Goal: Book appointment/travel/reservation

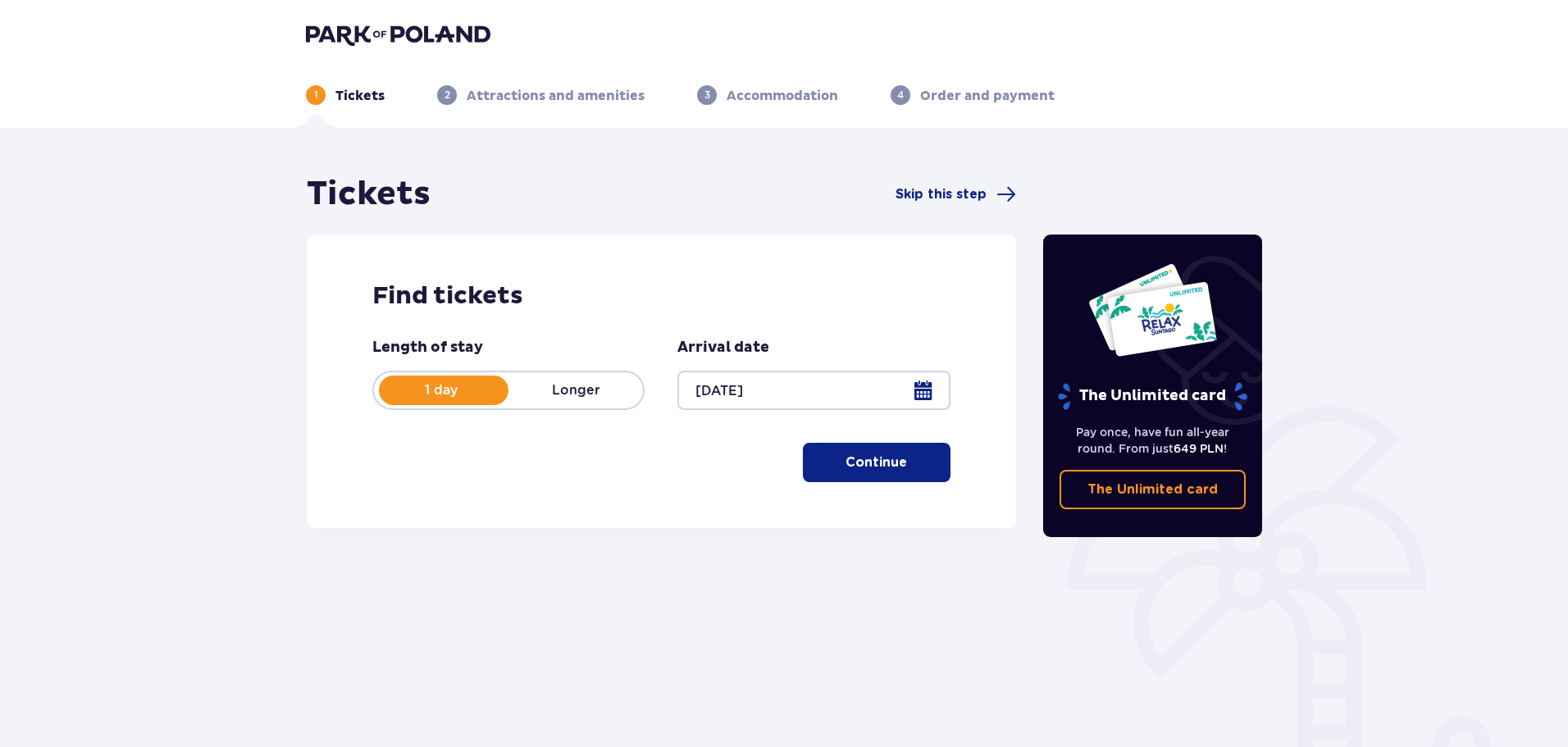
click at [879, 450] on button "Continue" at bounding box center [877, 462] width 148 height 40
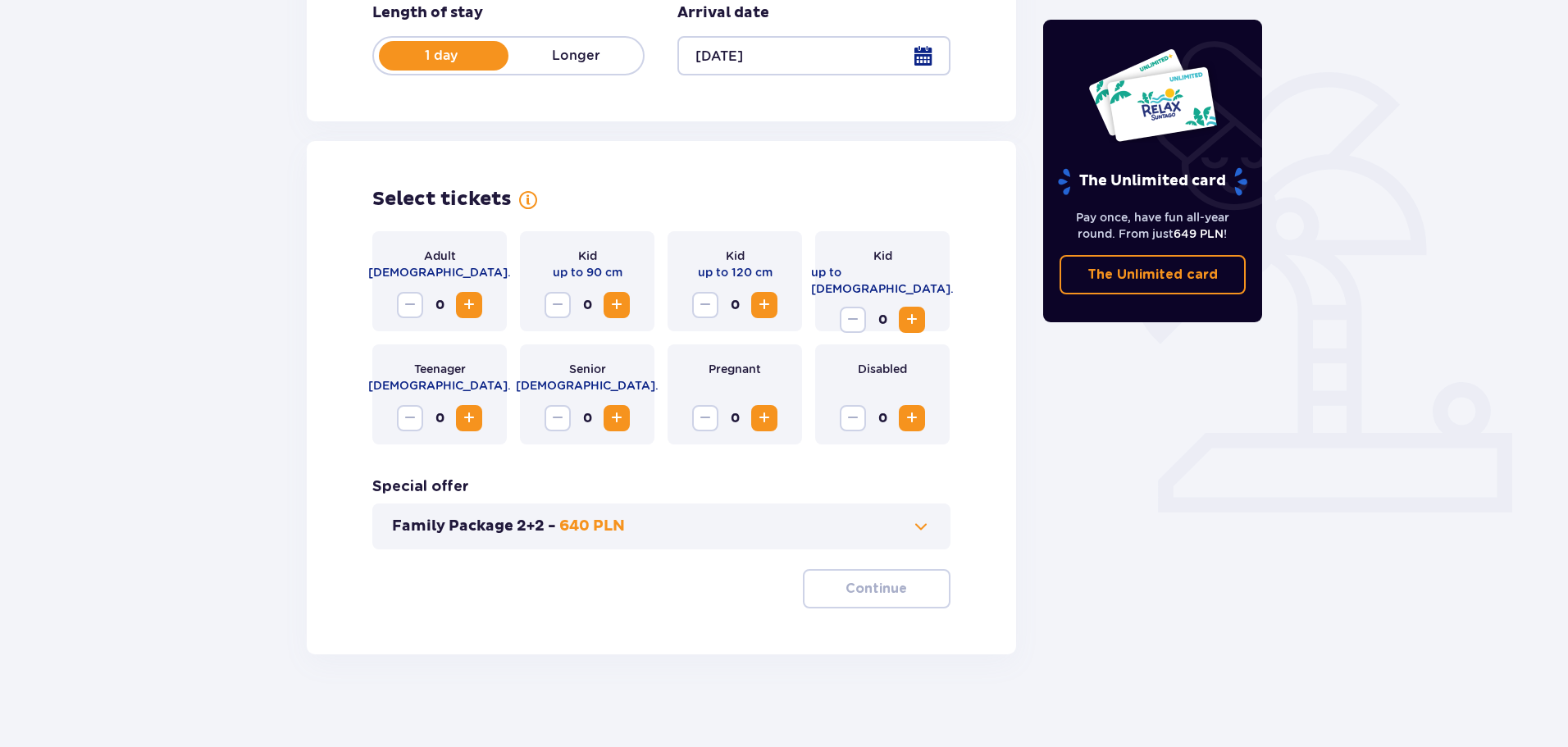
scroll to position [340, 0]
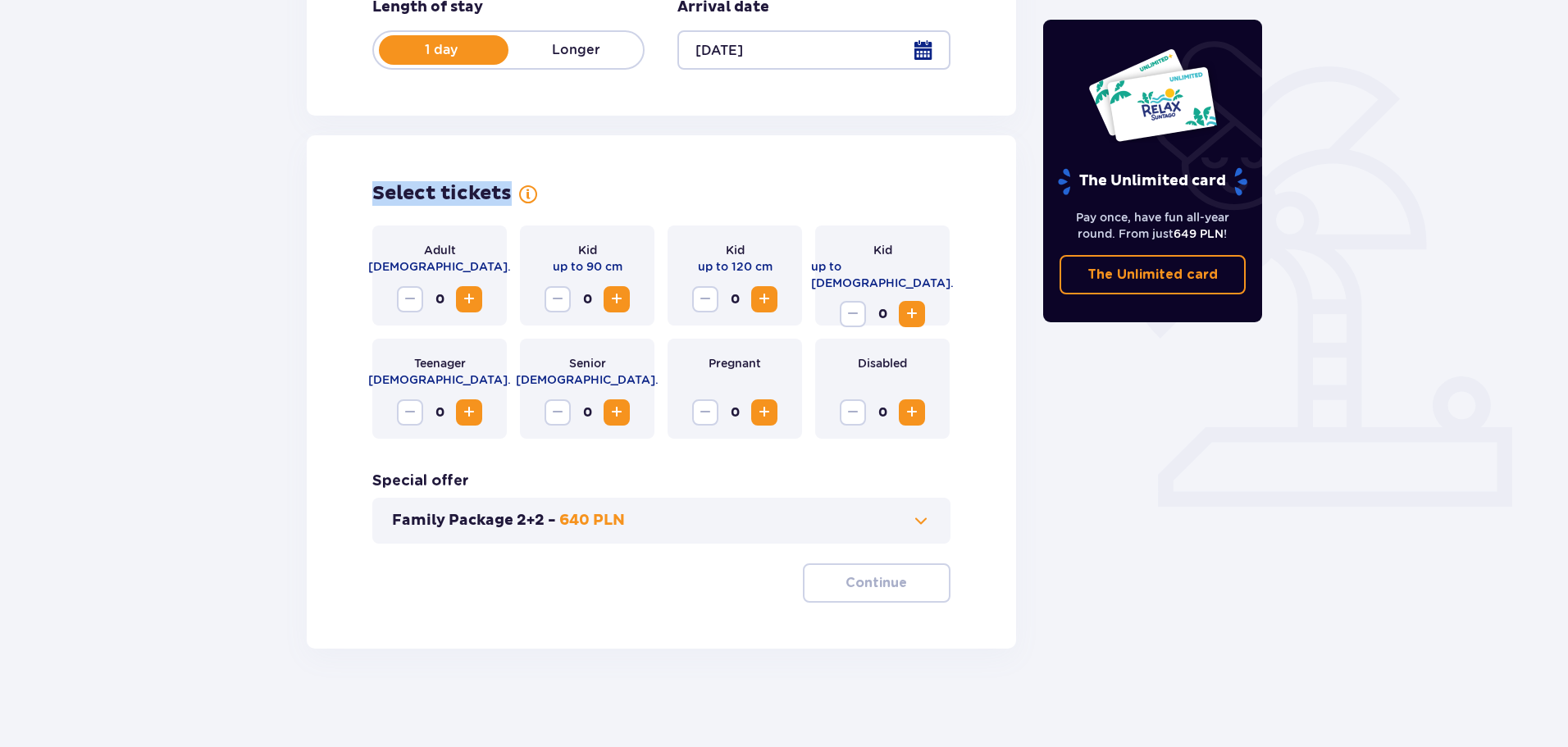
drag, startPoint x: 369, startPoint y: 174, endPoint x: 532, endPoint y: 191, distance: 163.9
click at [532, 191] on div "Select tickets Adult [DEMOGRAPHIC_DATA]. 0 Kid up to 90 cm 0 Kid up to 120 cm 0…" at bounding box center [662, 392] width 710 height 514
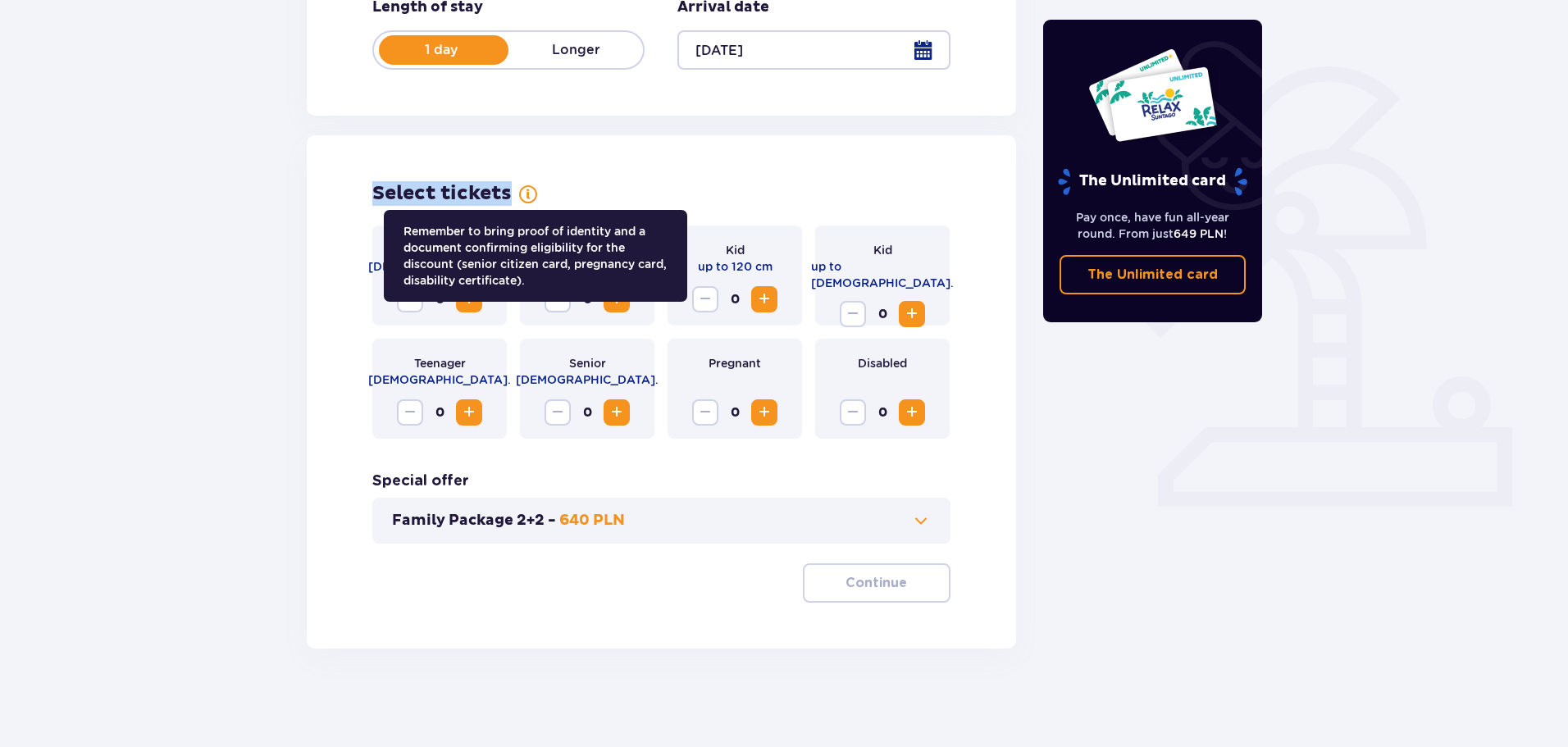
click at [591, 184] on div "Select tickets Remember to bring proof of identity and a document confirming el…" at bounding box center [662, 194] width 579 height 25
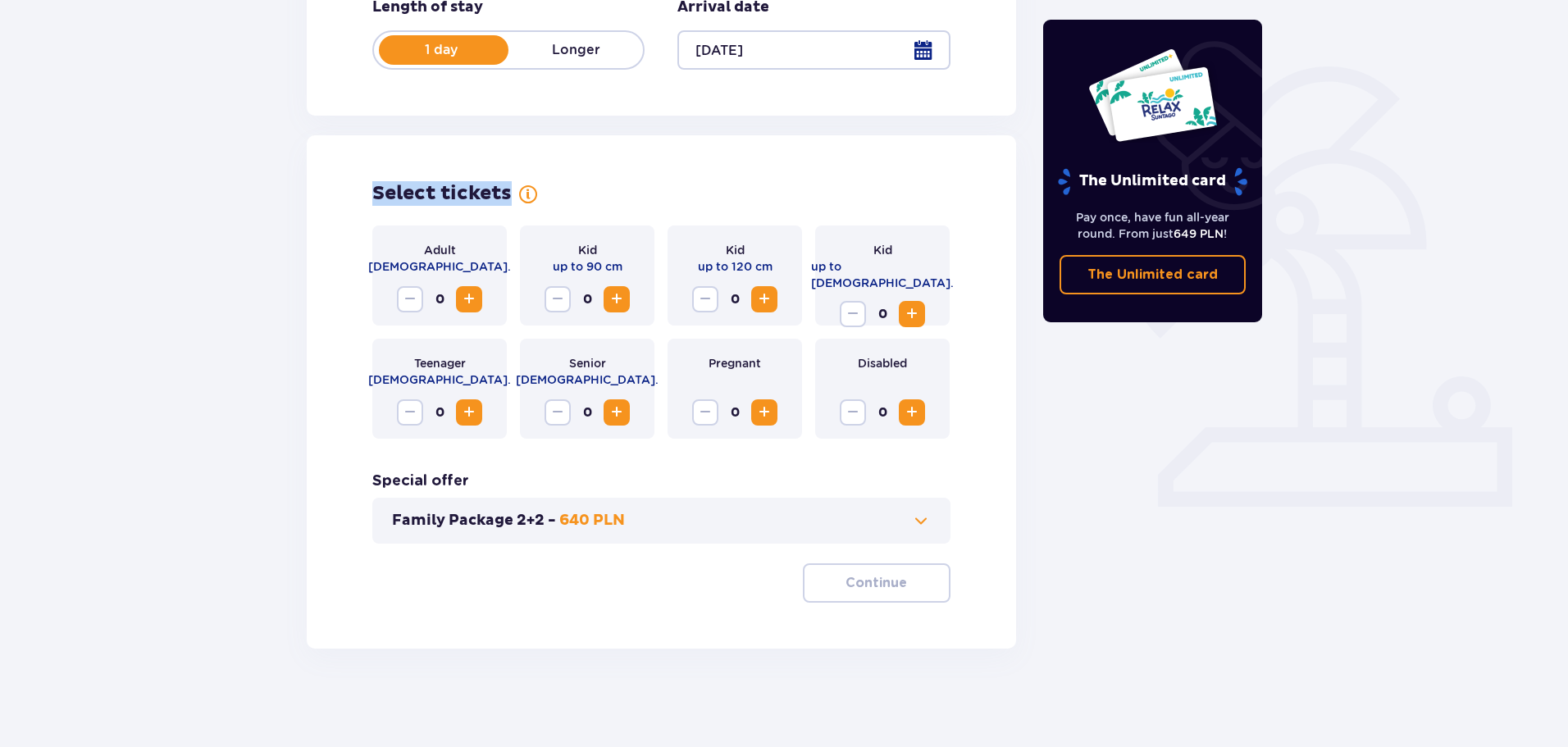
click at [462, 301] on span "Increase" at bounding box center [469, 300] width 19 height 19
click at [924, 308] on button "Increase" at bounding box center [913, 314] width 26 height 26
click at [765, 301] on span "Increase" at bounding box center [765, 300] width 19 height 19
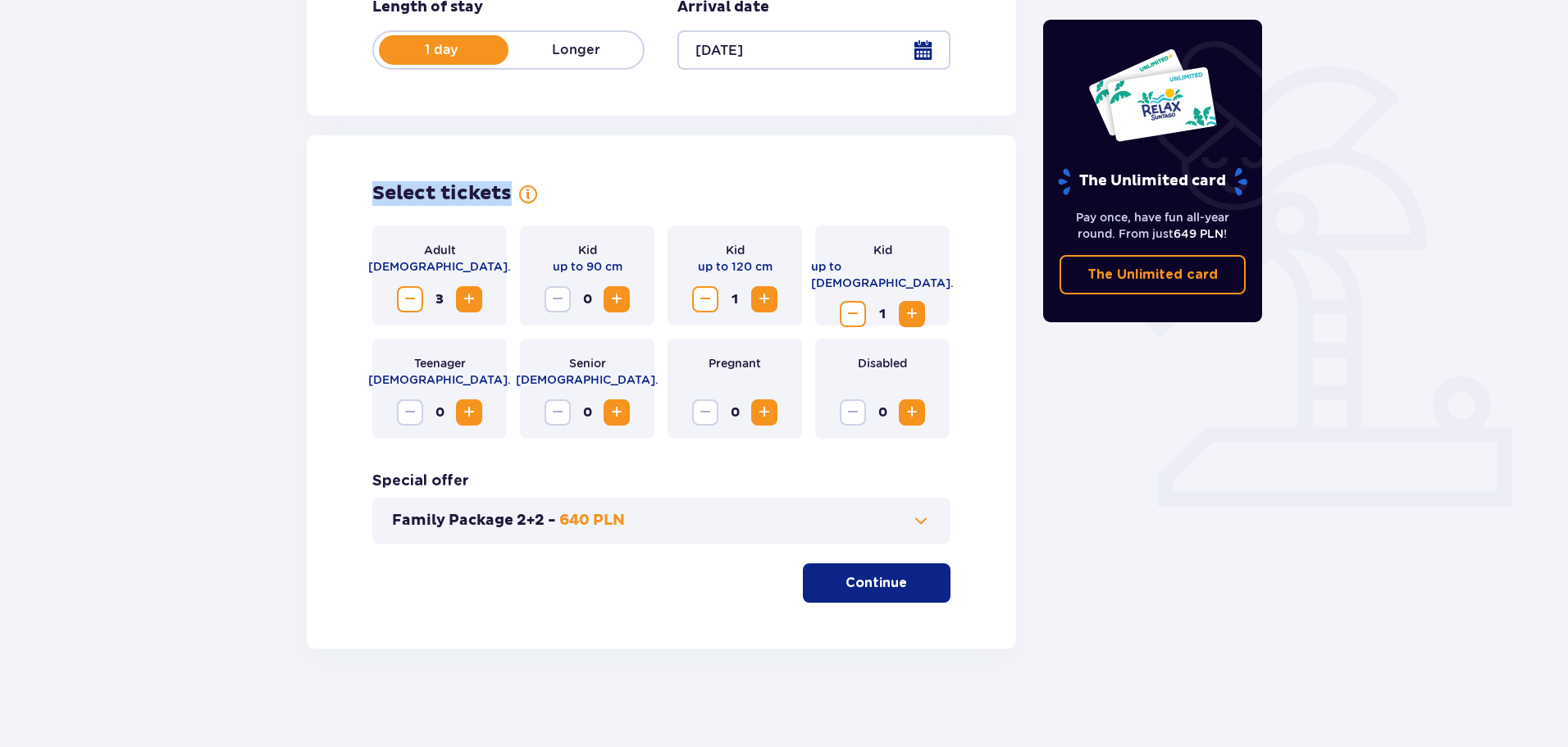
click at [884, 586] on p "Continue" at bounding box center [876, 583] width 62 height 18
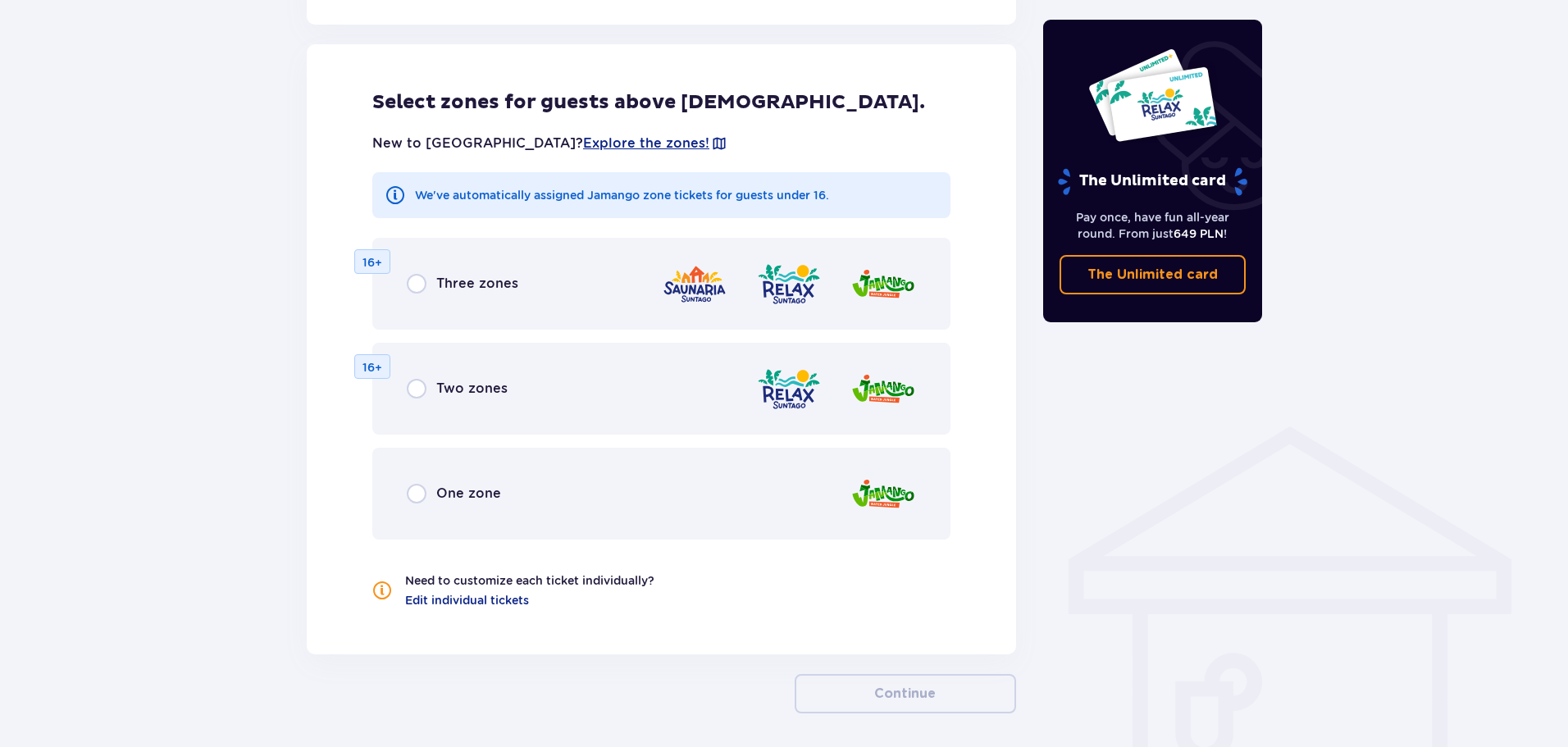
scroll to position [911, 0]
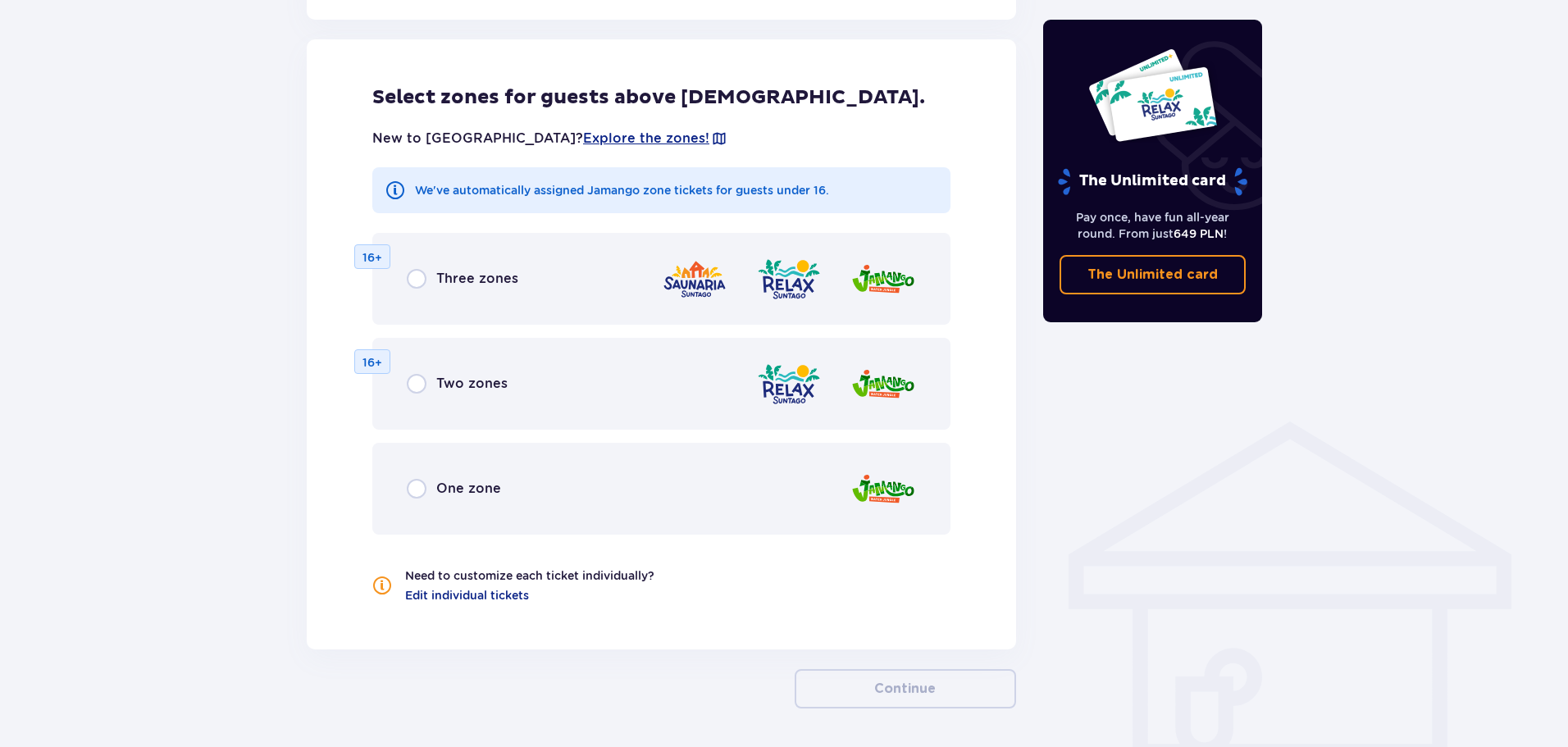
drag, startPoint x: 603, startPoint y: 514, endPoint x: 618, endPoint y: 514, distance: 15.0
click at [604, 514] on div "One zone" at bounding box center [662, 489] width 579 height 92
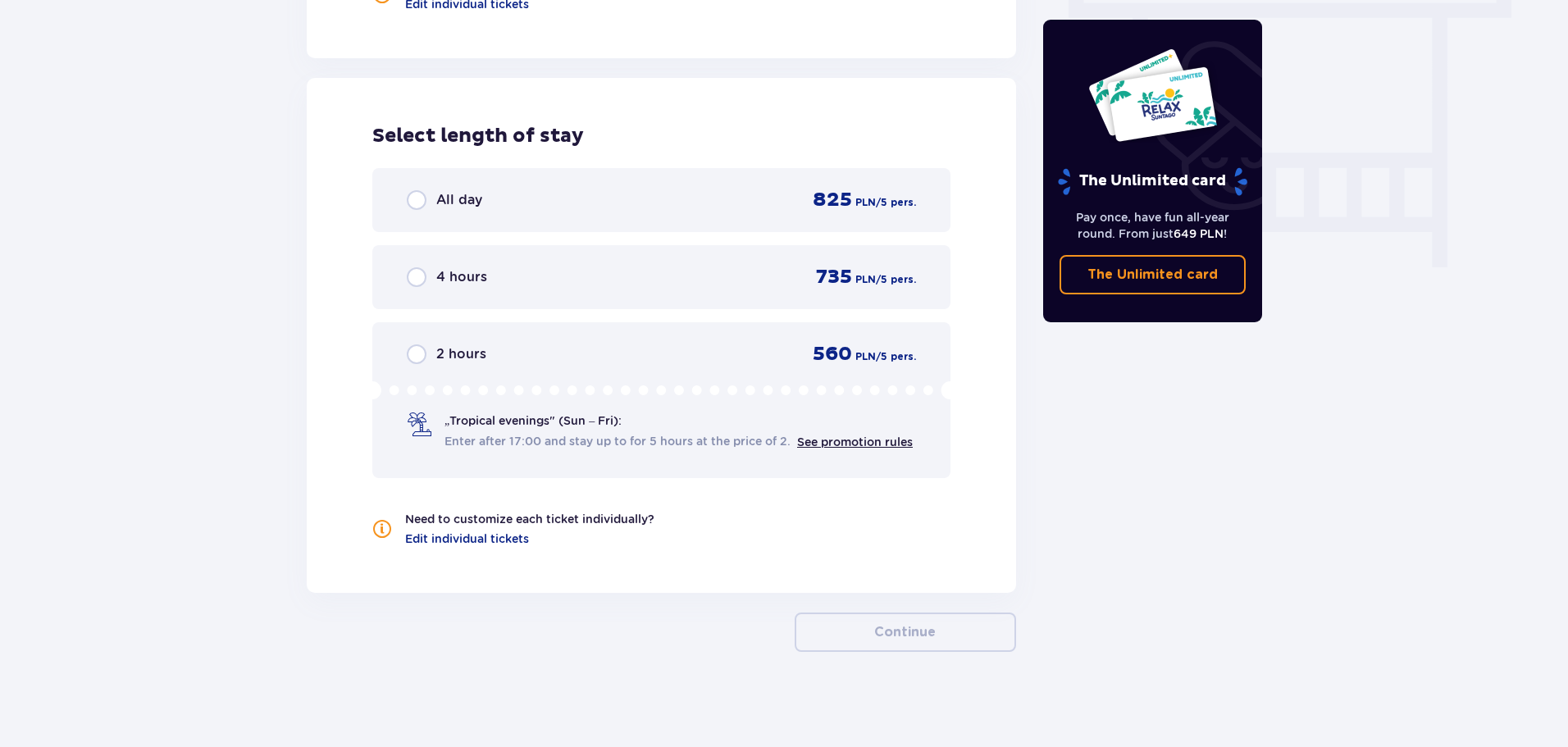
scroll to position [1505, 0]
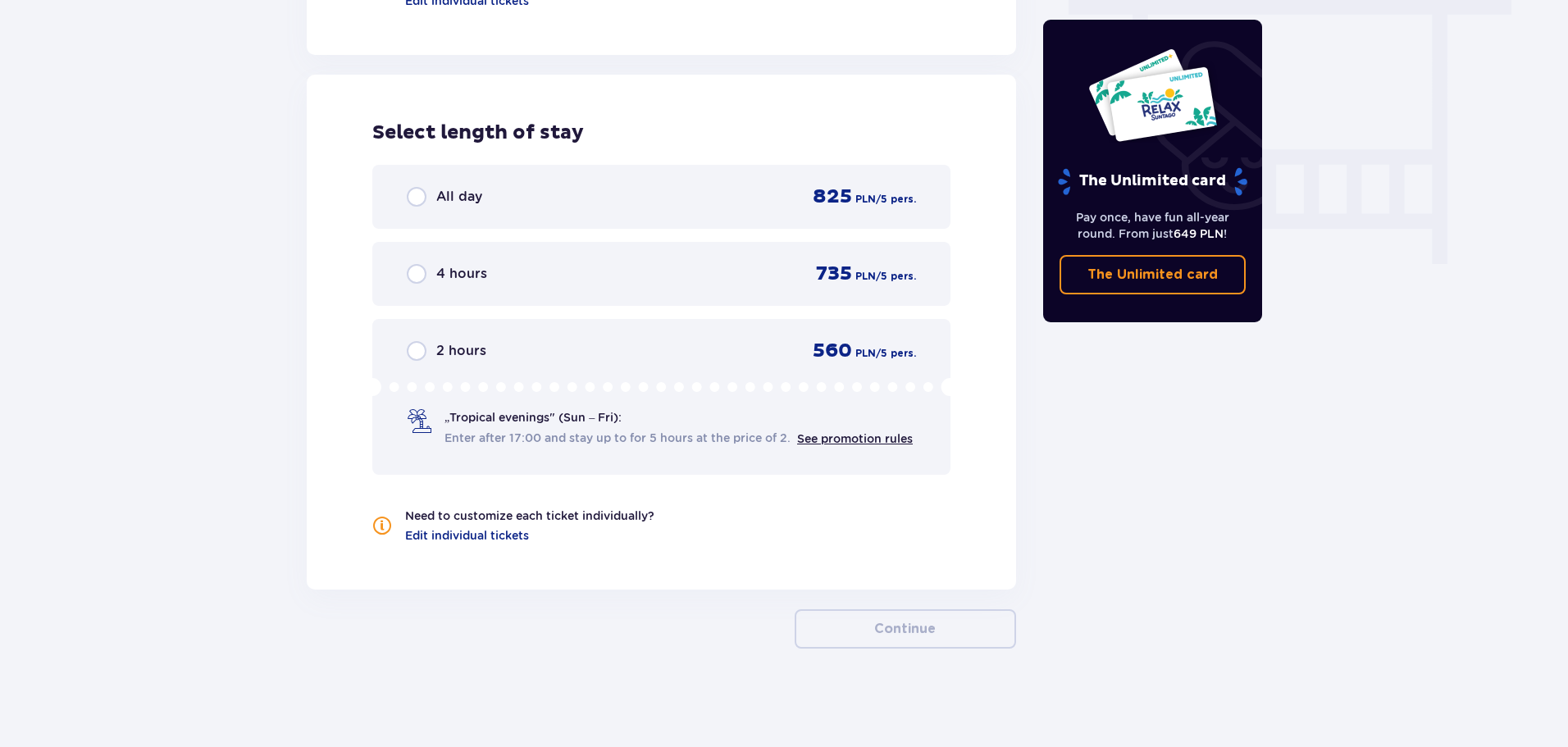
click at [662, 206] on div "All day 825 PLN / 5 pers." at bounding box center [662, 197] width 509 height 25
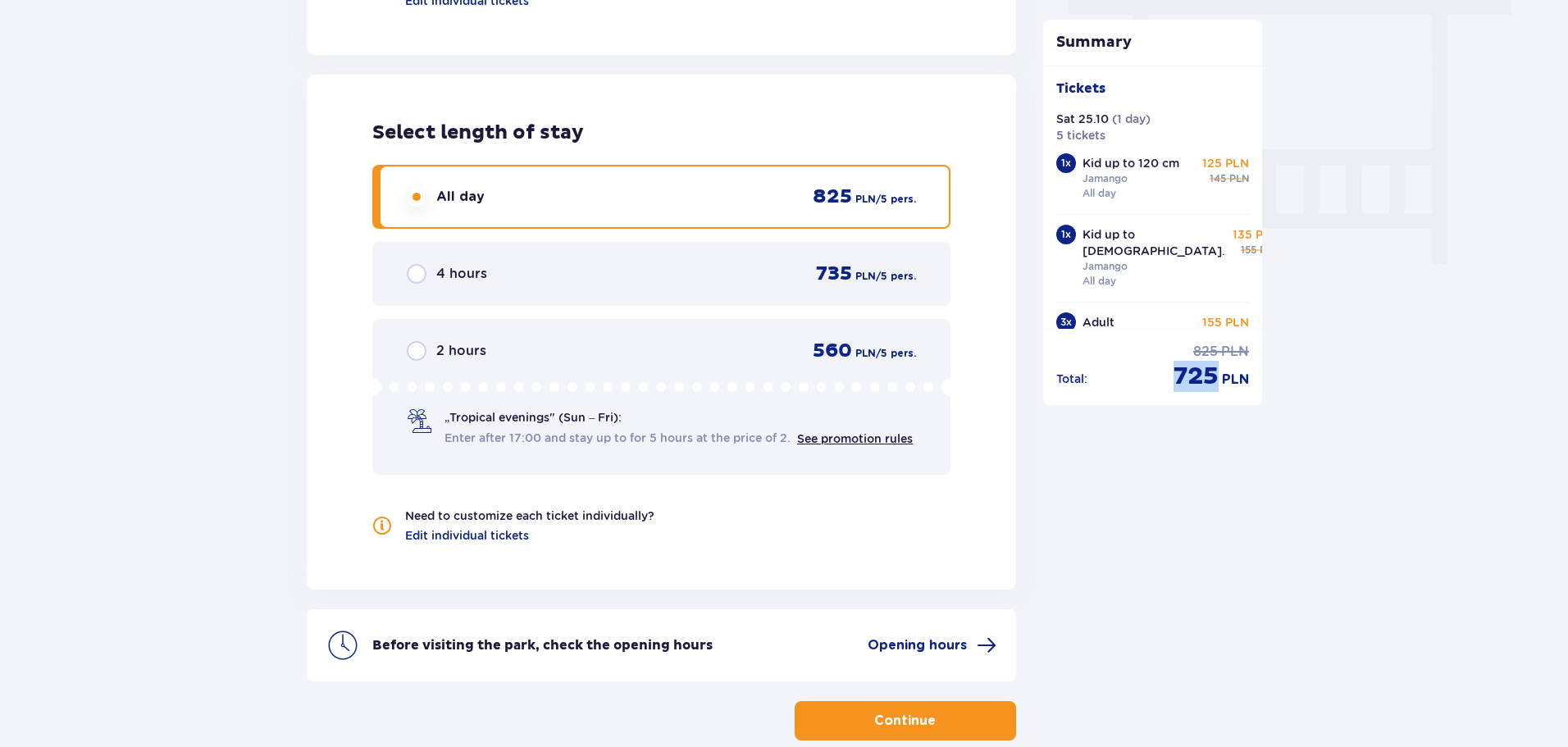
drag, startPoint x: 1163, startPoint y: 386, endPoint x: 1217, endPoint y: 378, distance: 54.6
click at [1217, 378] on div "Total : regular price 825 PLN discounted price 725 PLN" at bounding box center [1153, 367] width 194 height 49
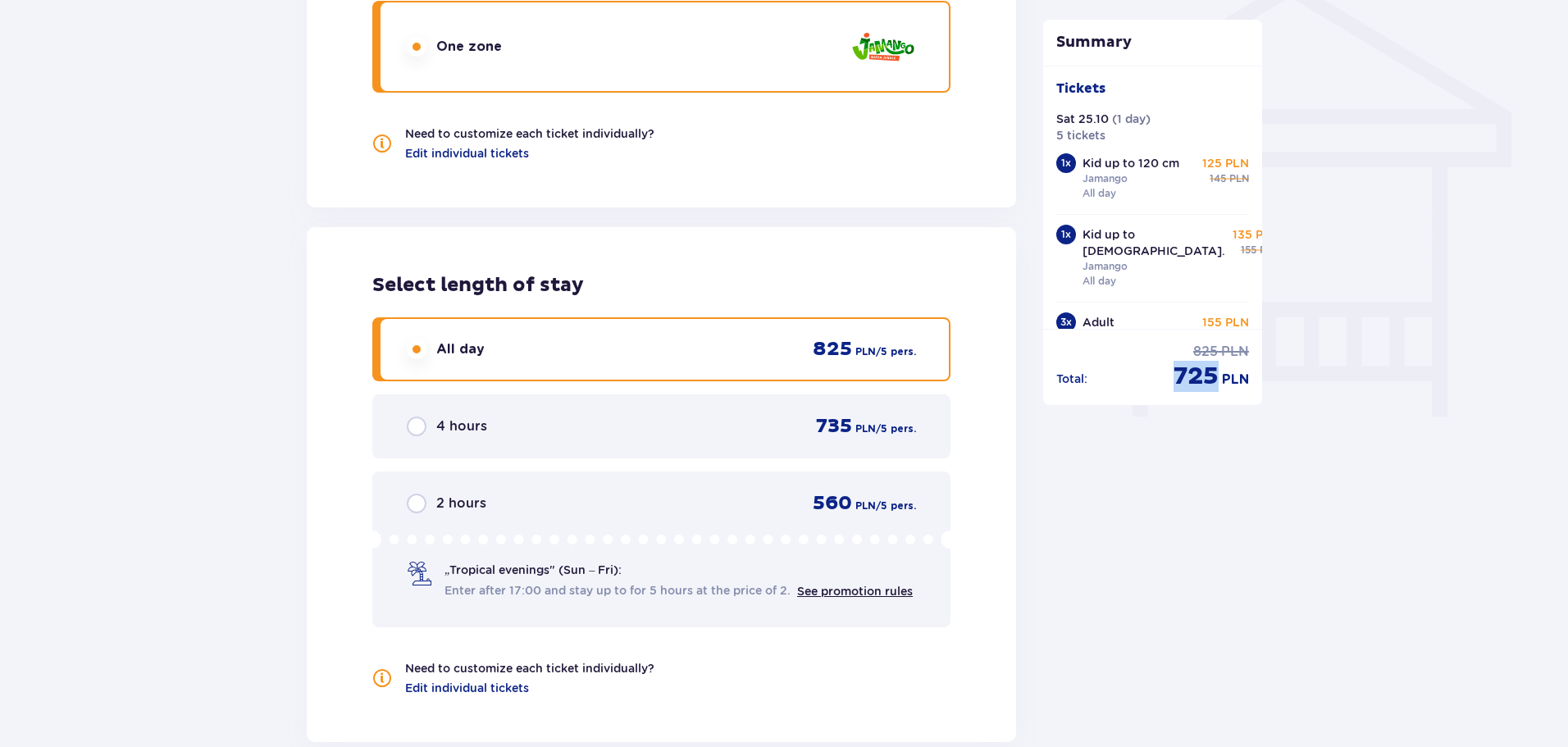
scroll to position [1597, 0]
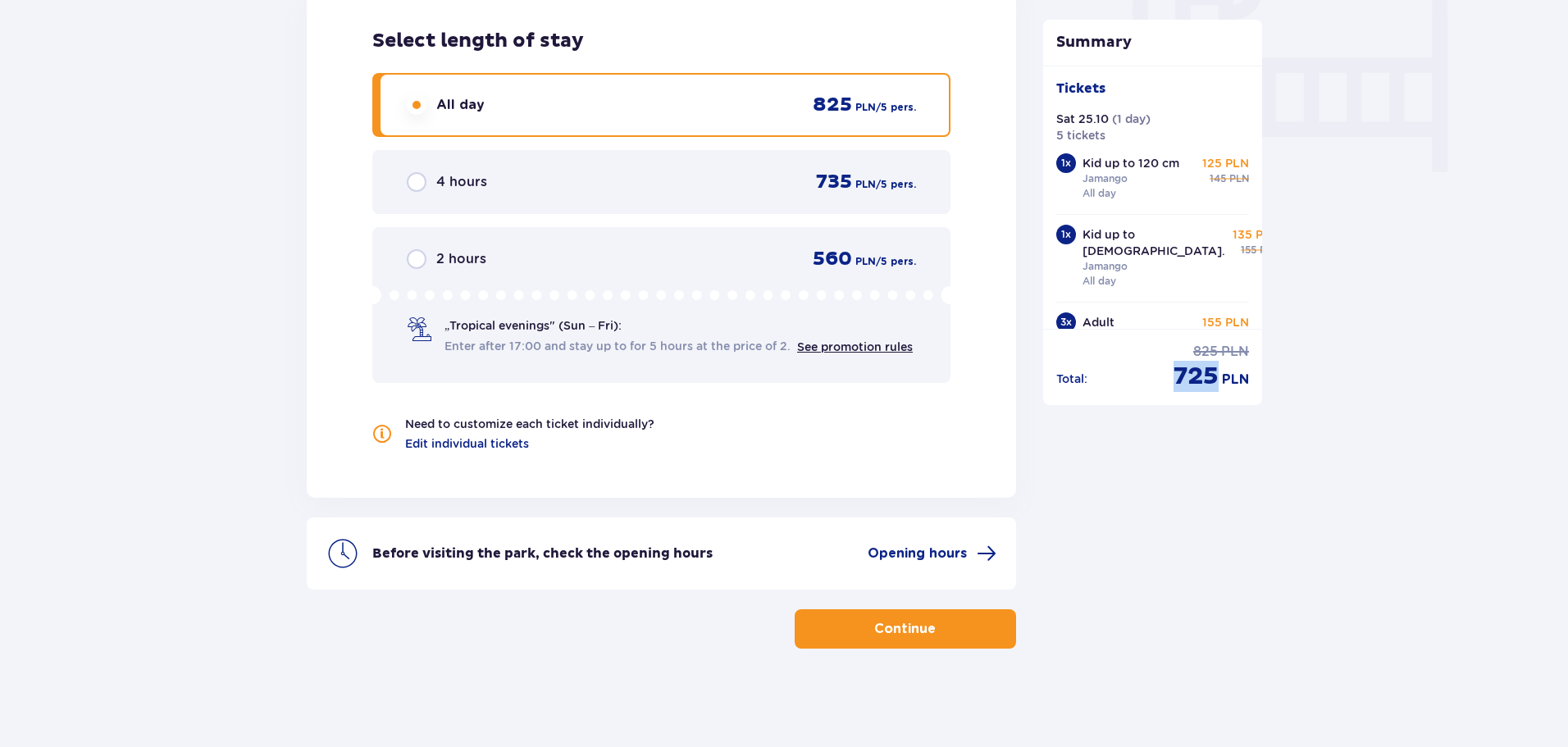
click at [940, 632] on span "button" at bounding box center [939, 629] width 19 height 19
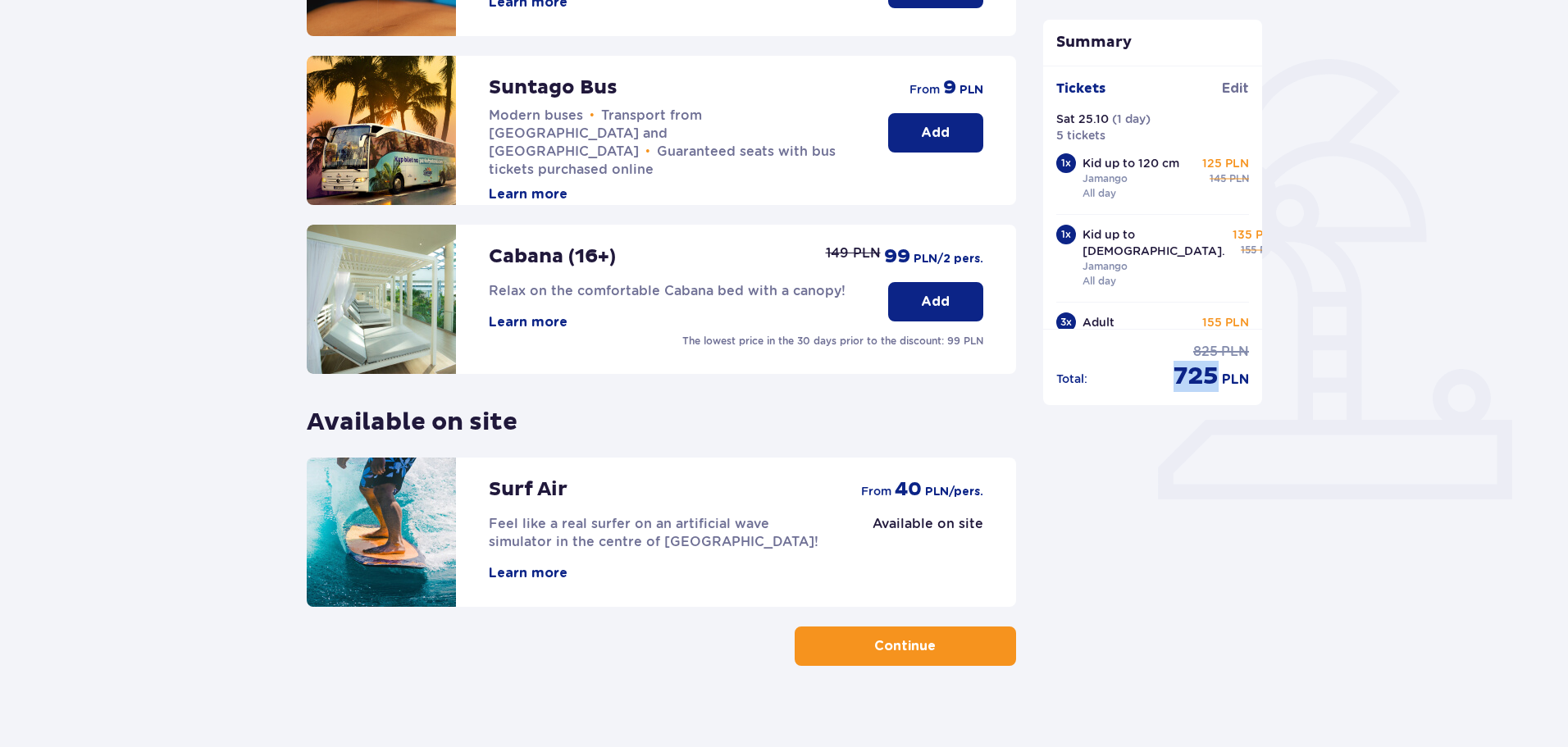
scroll to position [365, 0]
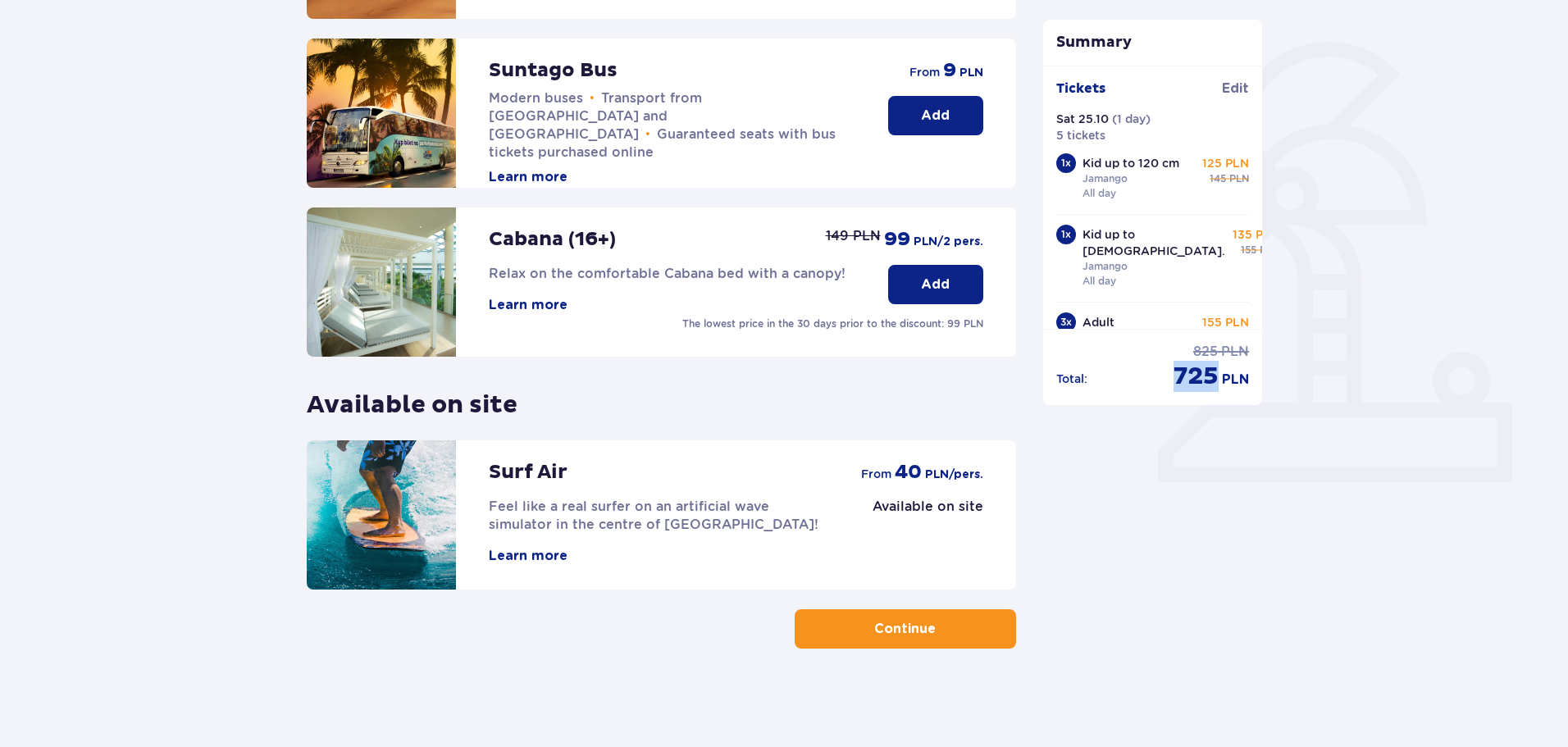
click at [931, 632] on span "button" at bounding box center [939, 629] width 19 height 19
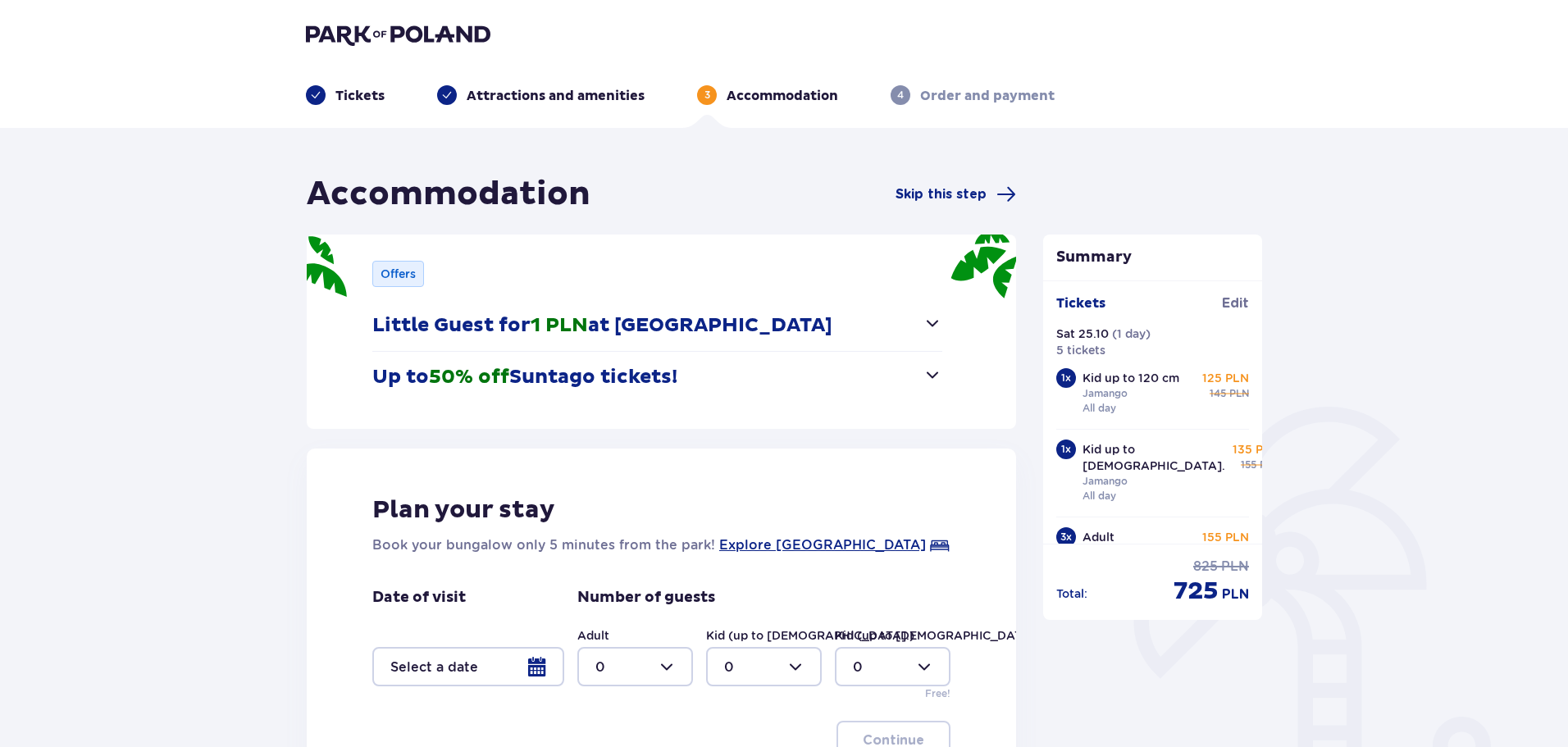
click at [493, 657] on div at bounding box center [469, 667] width 192 height 40
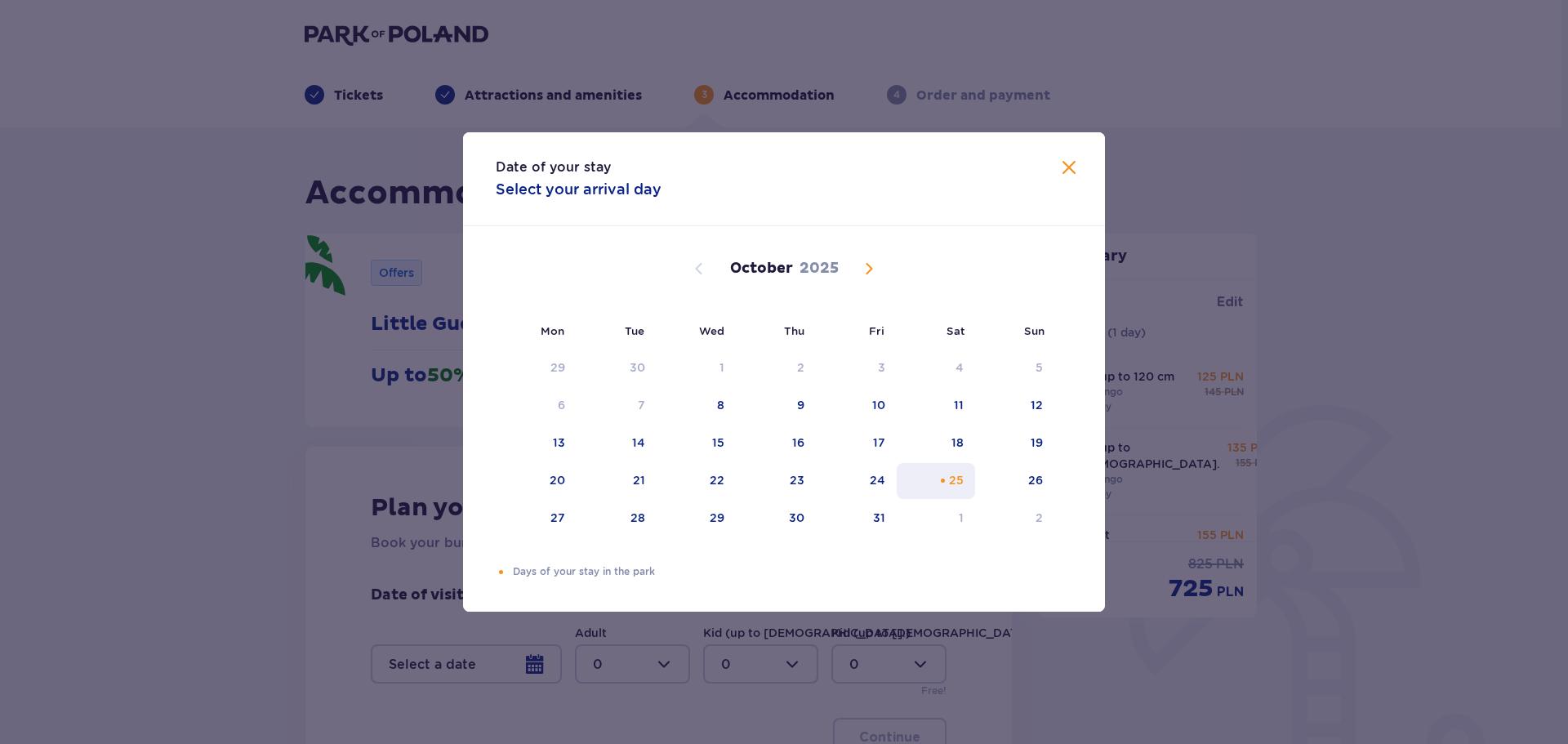
click at [961, 477] on div "25" at bounding box center [956, 480] width 15 height 17
click at [877, 478] on div "24" at bounding box center [878, 480] width 16 height 17
click at [1021, 482] on div "26" at bounding box center [1015, 481] width 79 height 36
type input "[DATE] - [DATE]"
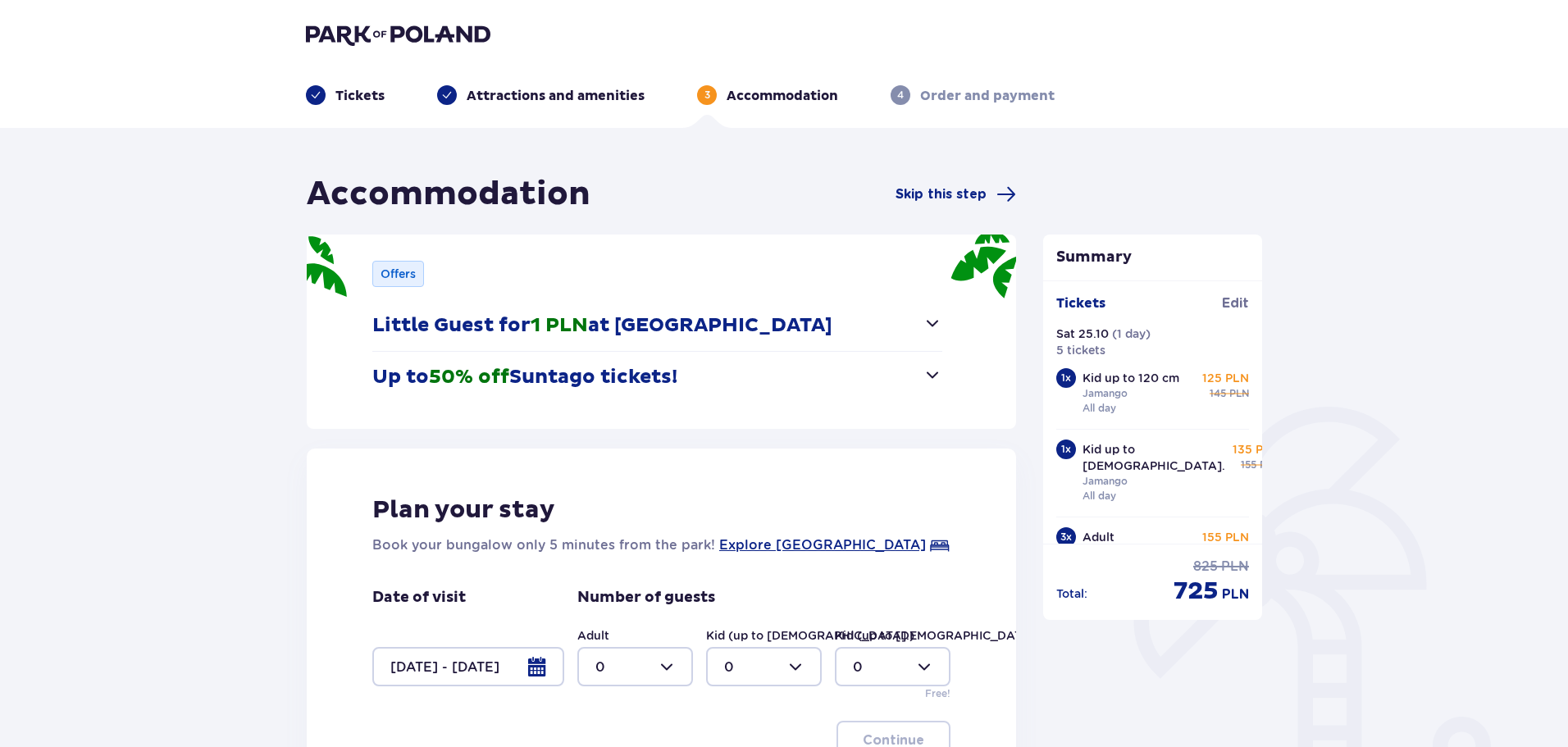
drag, startPoint x: 1090, startPoint y: 175, endPoint x: 1051, endPoint y: 208, distance: 51.1
click at [1080, 182] on div "Summary Tickets added to cart Tickets Edit Sat 25.10 ( 1 day ) 5 tickets 1 x Ki…" at bounding box center [1153, 519] width 246 height 692
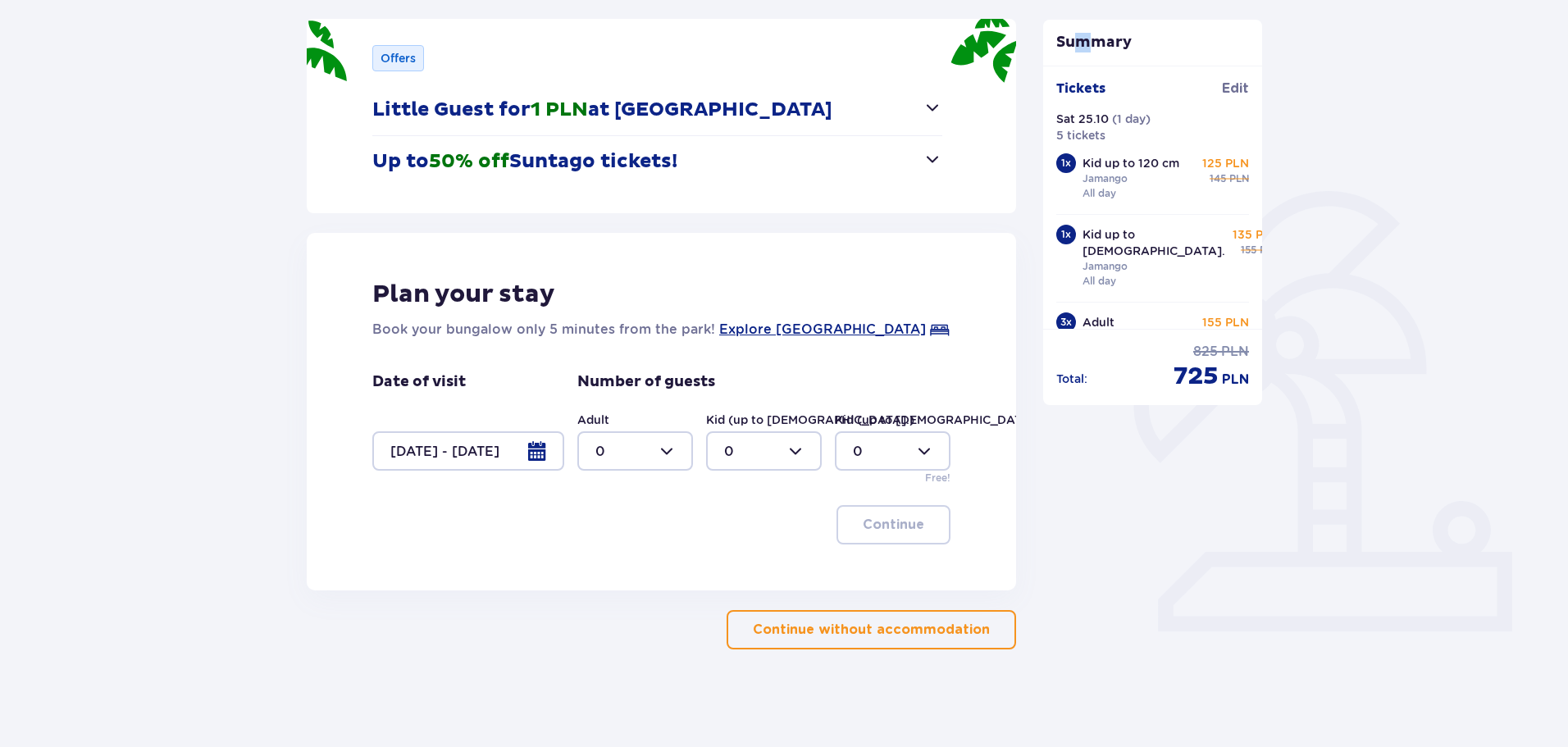
scroll to position [217, 0]
click at [640, 449] on div at bounding box center [635, 450] width 115 height 40
click at [629, 522] on div "3" at bounding box center [635, 521] width 79 height 18
type input "3"
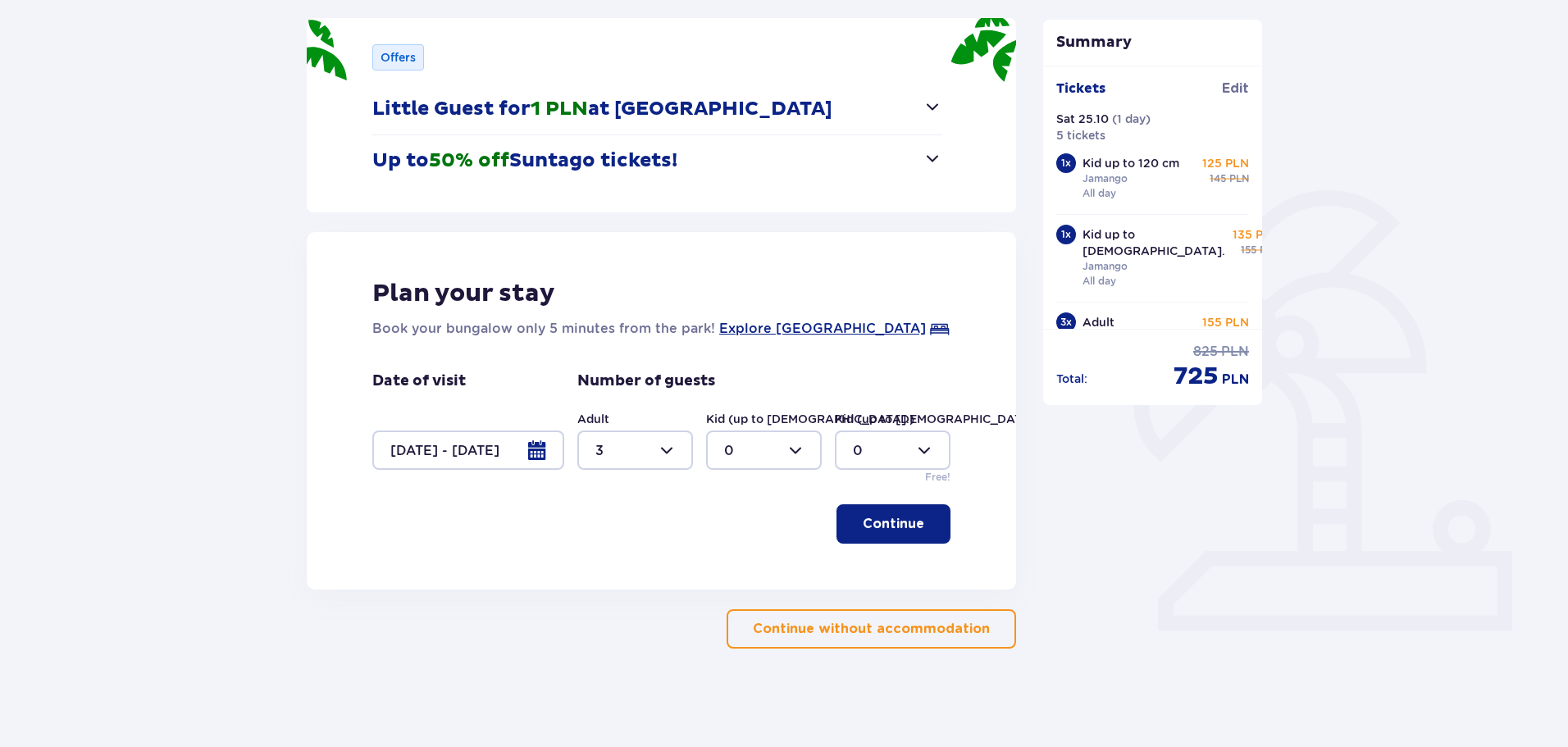
click at [724, 450] on div at bounding box center [764, 450] width 115 height 40
click at [742, 567] on div "2" at bounding box center [764, 569] width 79 height 18
type input "2"
click at [907, 523] on p "Continue" at bounding box center [894, 524] width 62 height 18
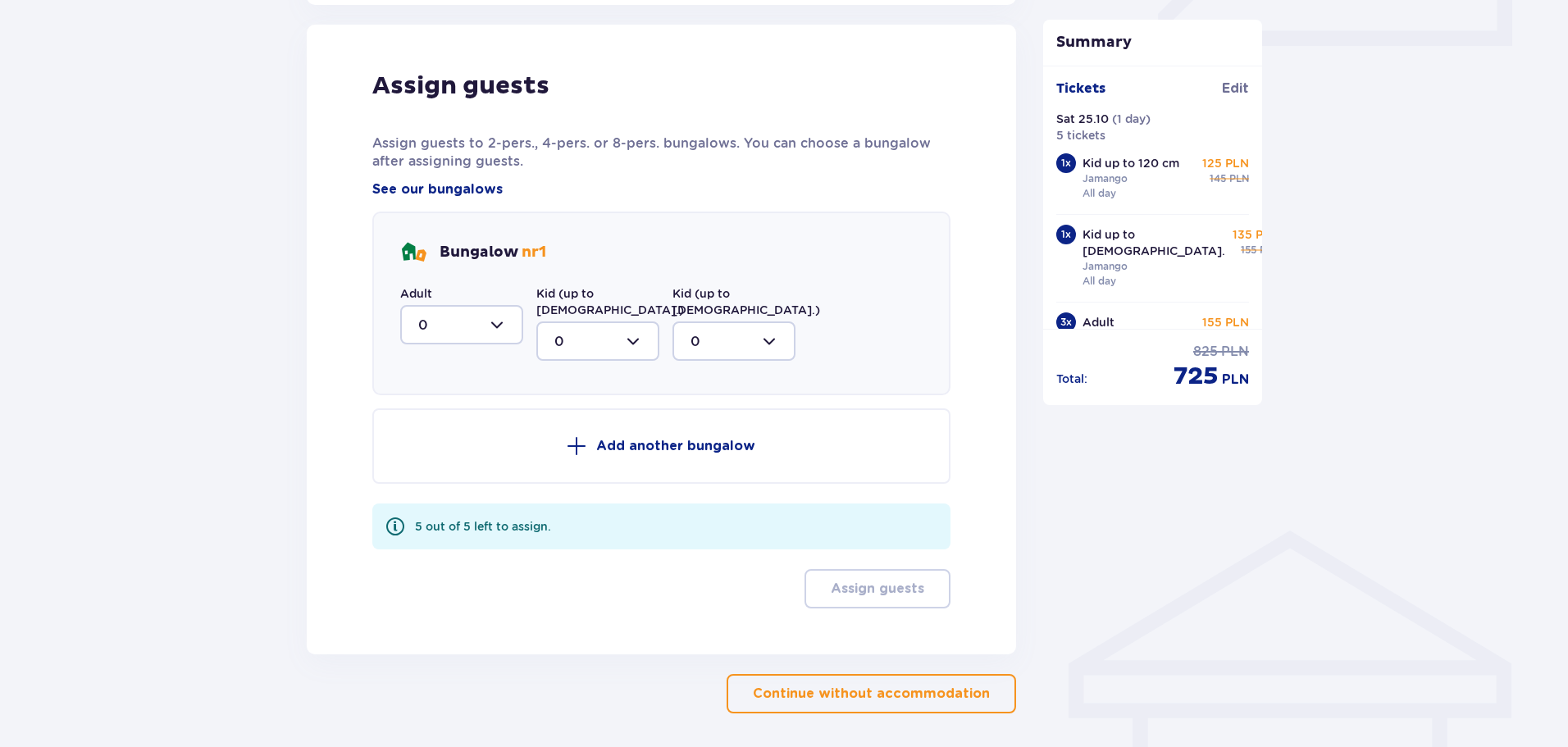
scroll to position [806, 0]
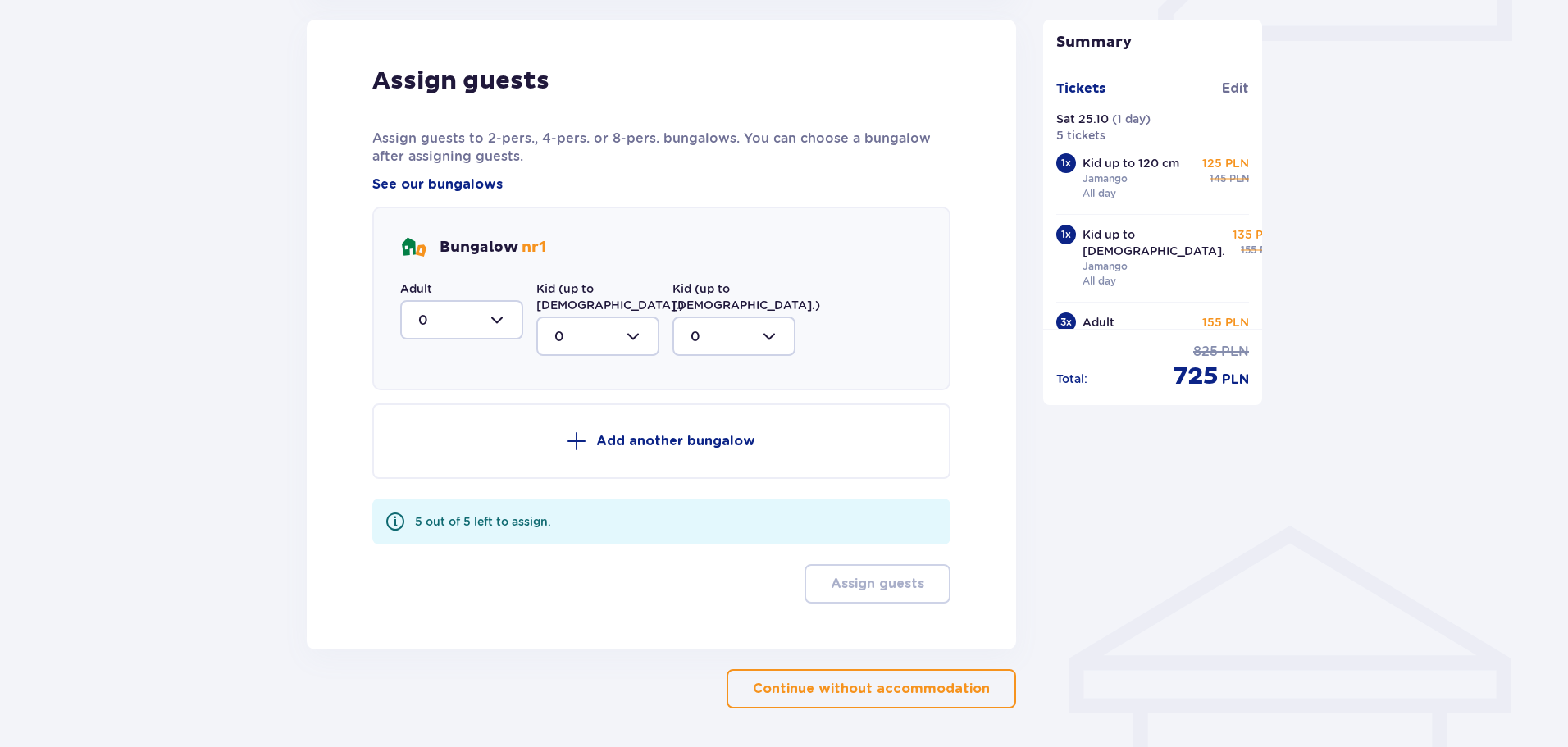
click at [447, 320] on div at bounding box center [462, 320] width 123 height 40
click at [465, 468] on div "3" at bounding box center [462, 473] width 87 height 18
type input "3"
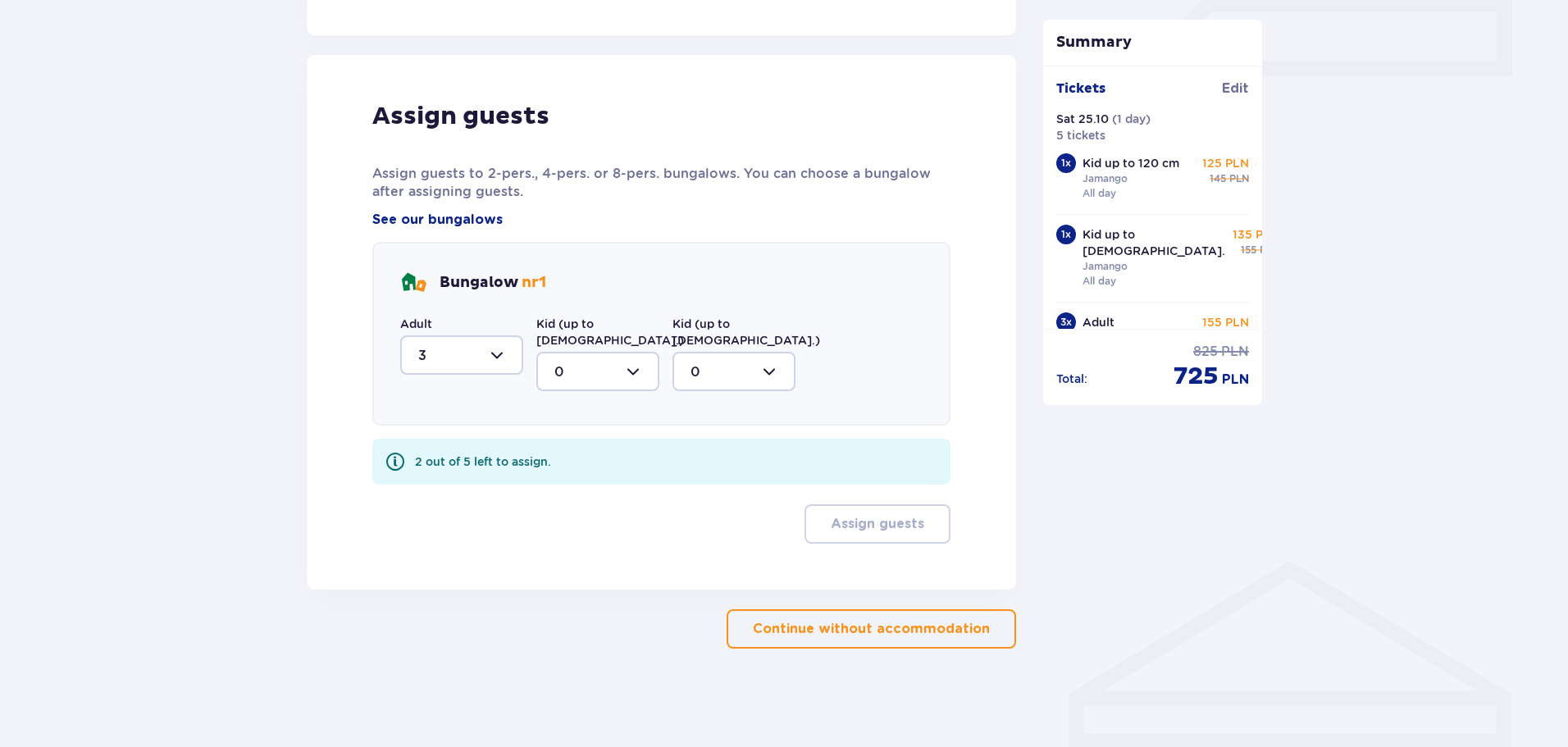
scroll to position [755, 0]
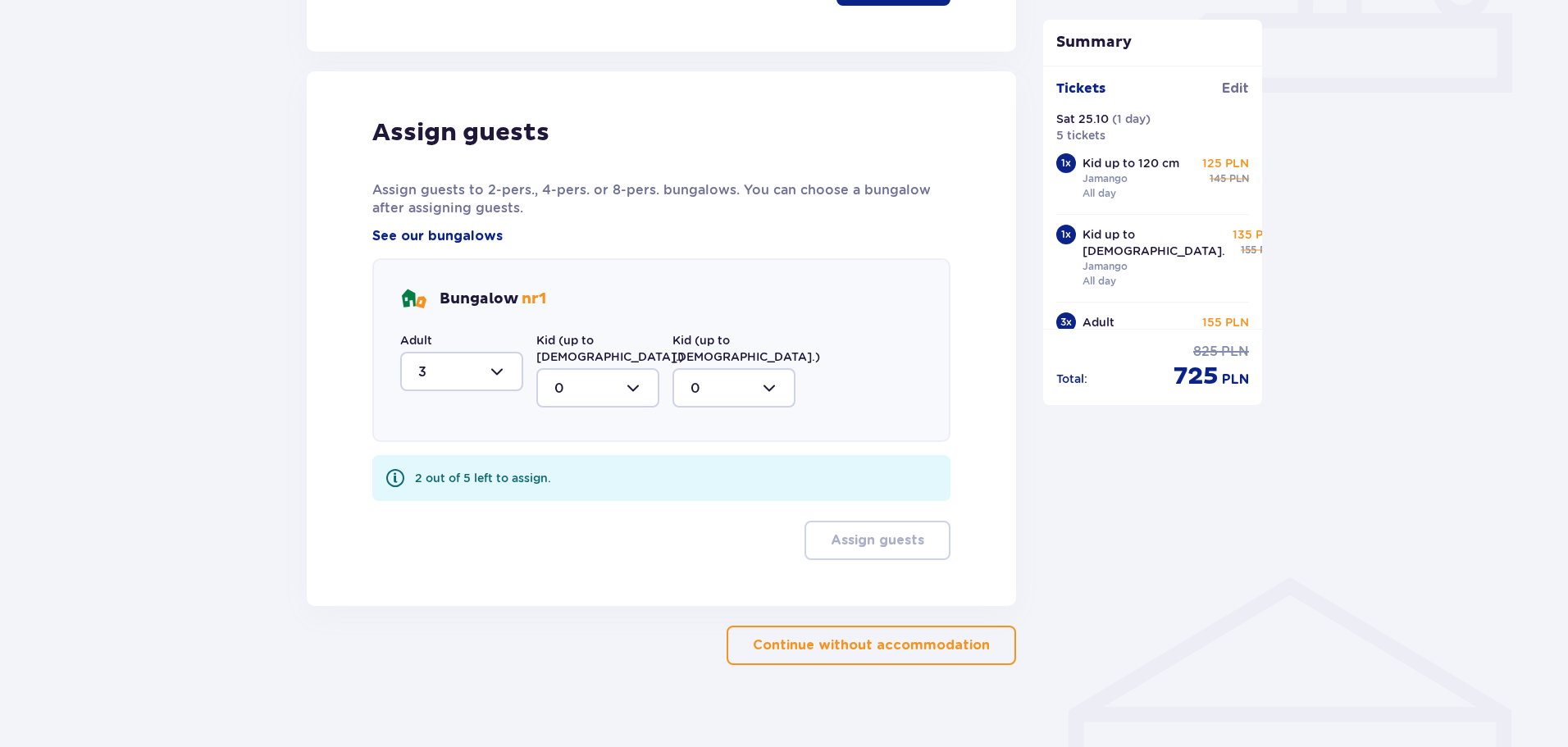
click at [579, 377] on div at bounding box center [598, 388] width 123 height 40
click at [585, 498] on div "2" at bounding box center [598, 507] width 87 height 18
type input "2"
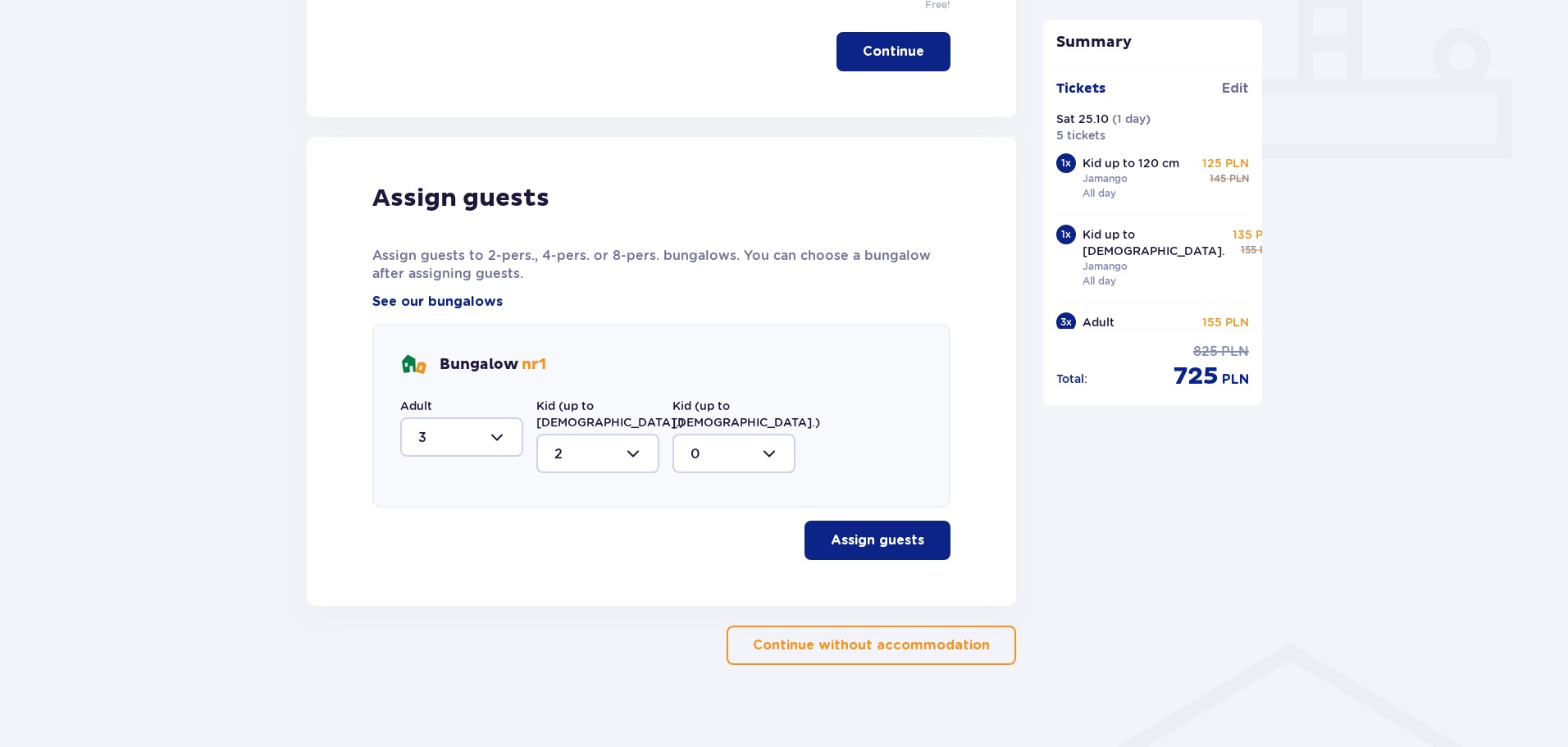
click at [854, 531] on p "Assign guests" at bounding box center [877, 540] width 93 height 18
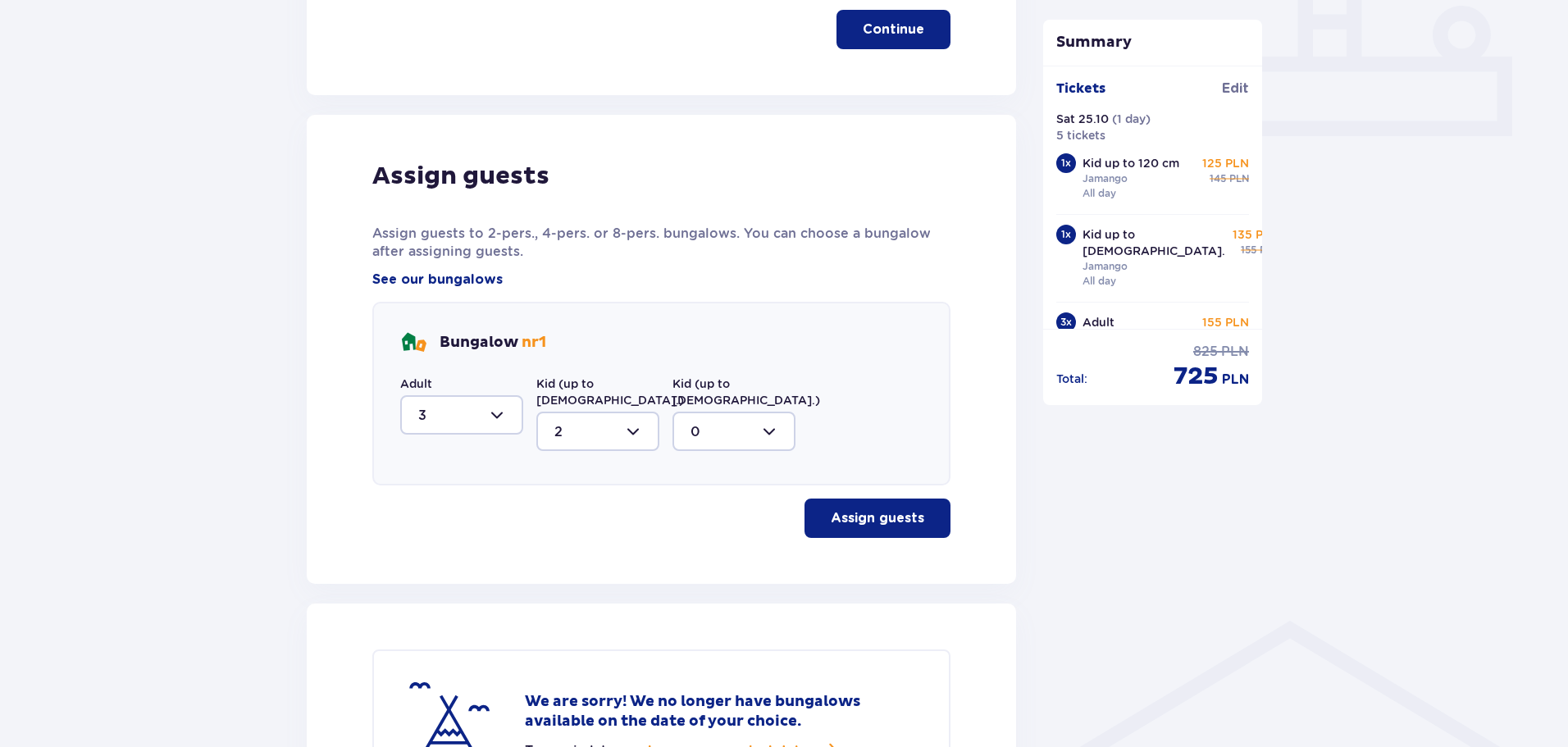
scroll to position [709, 0]
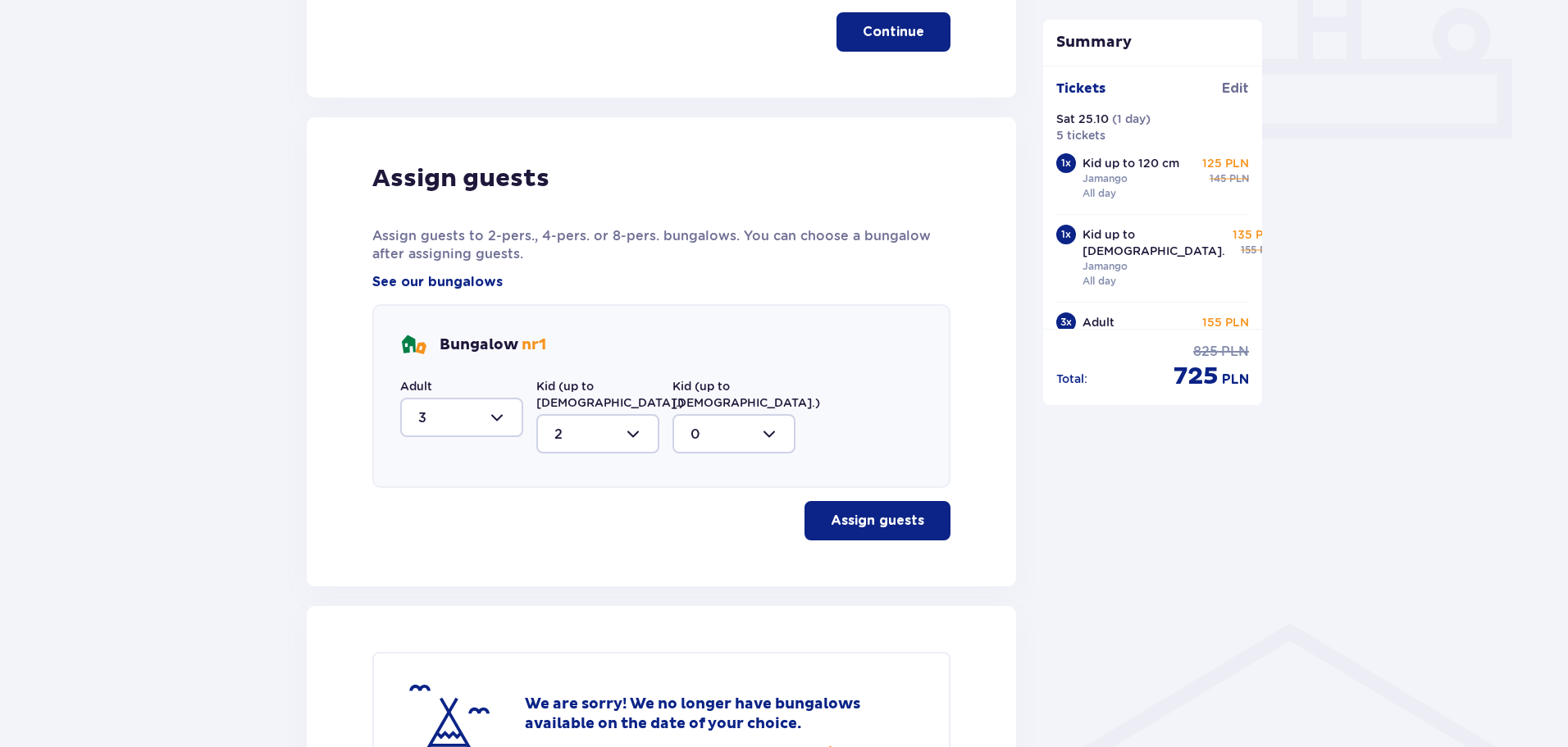
click at [485, 417] on div at bounding box center [462, 418] width 123 height 40
click at [485, 416] on div at bounding box center [462, 418] width 123 height 40
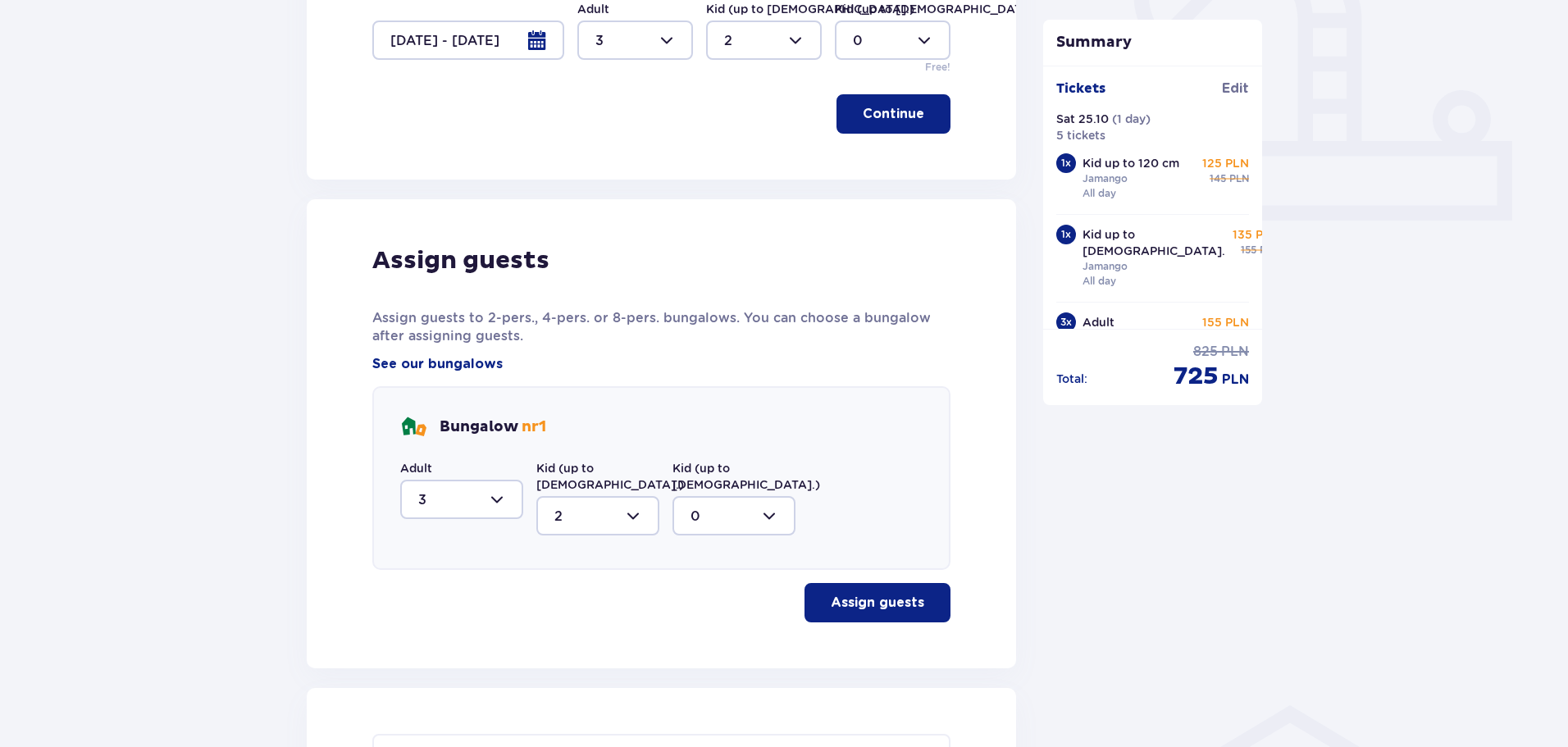
scroll to position [955, 0]
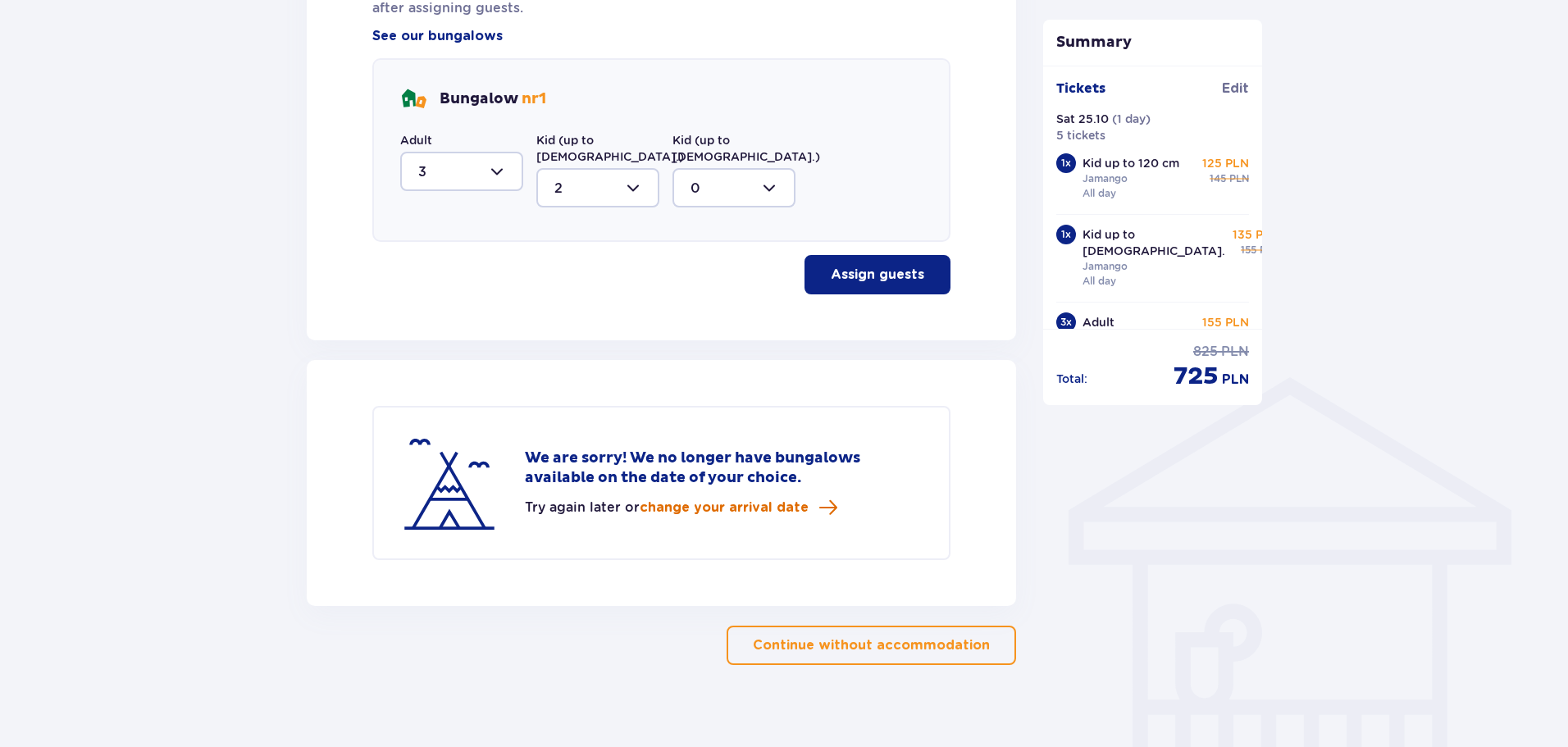
click at [764, 499] on span "change your arrival date" at bounding box center [724, 507] width 169 height 18
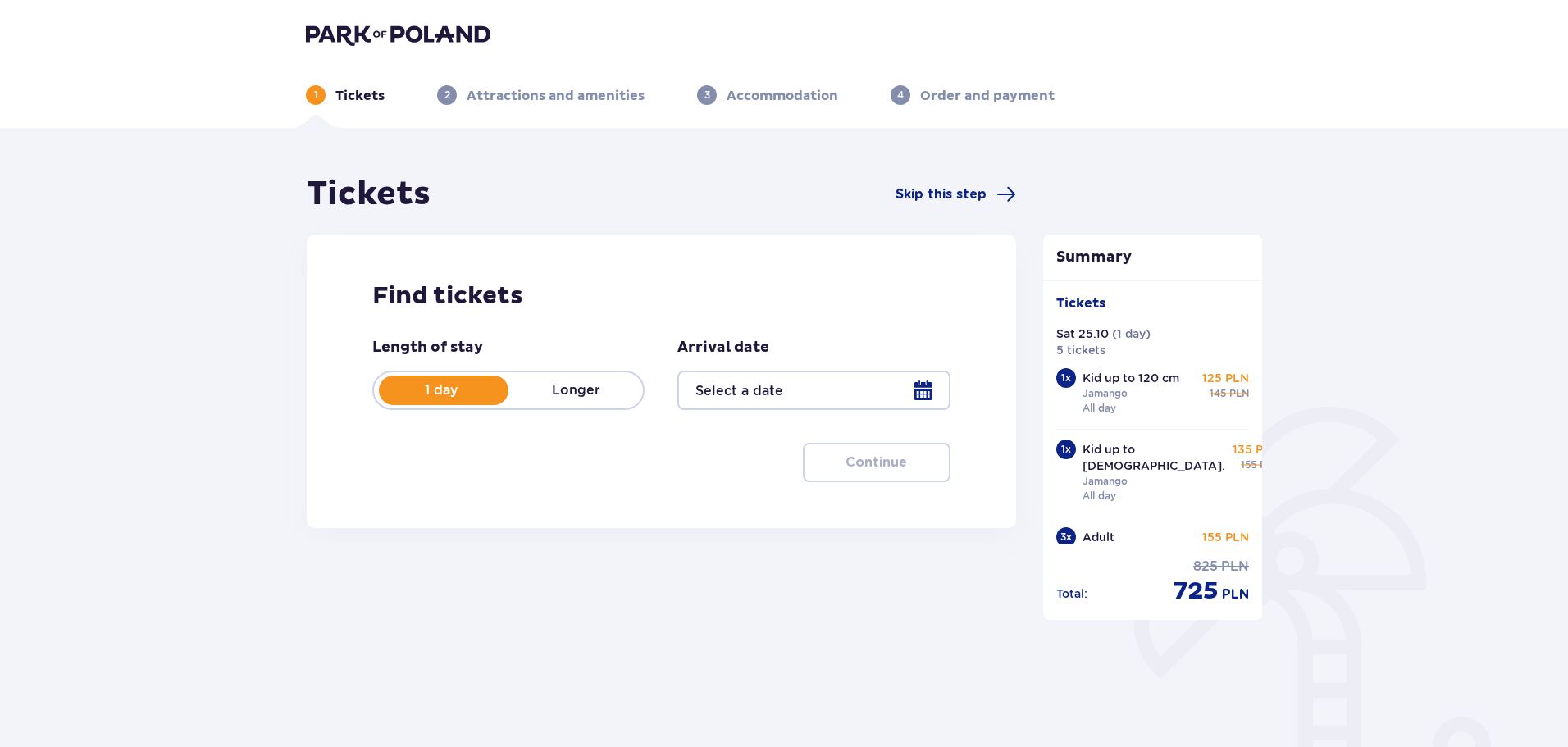
type input "[DATE]"
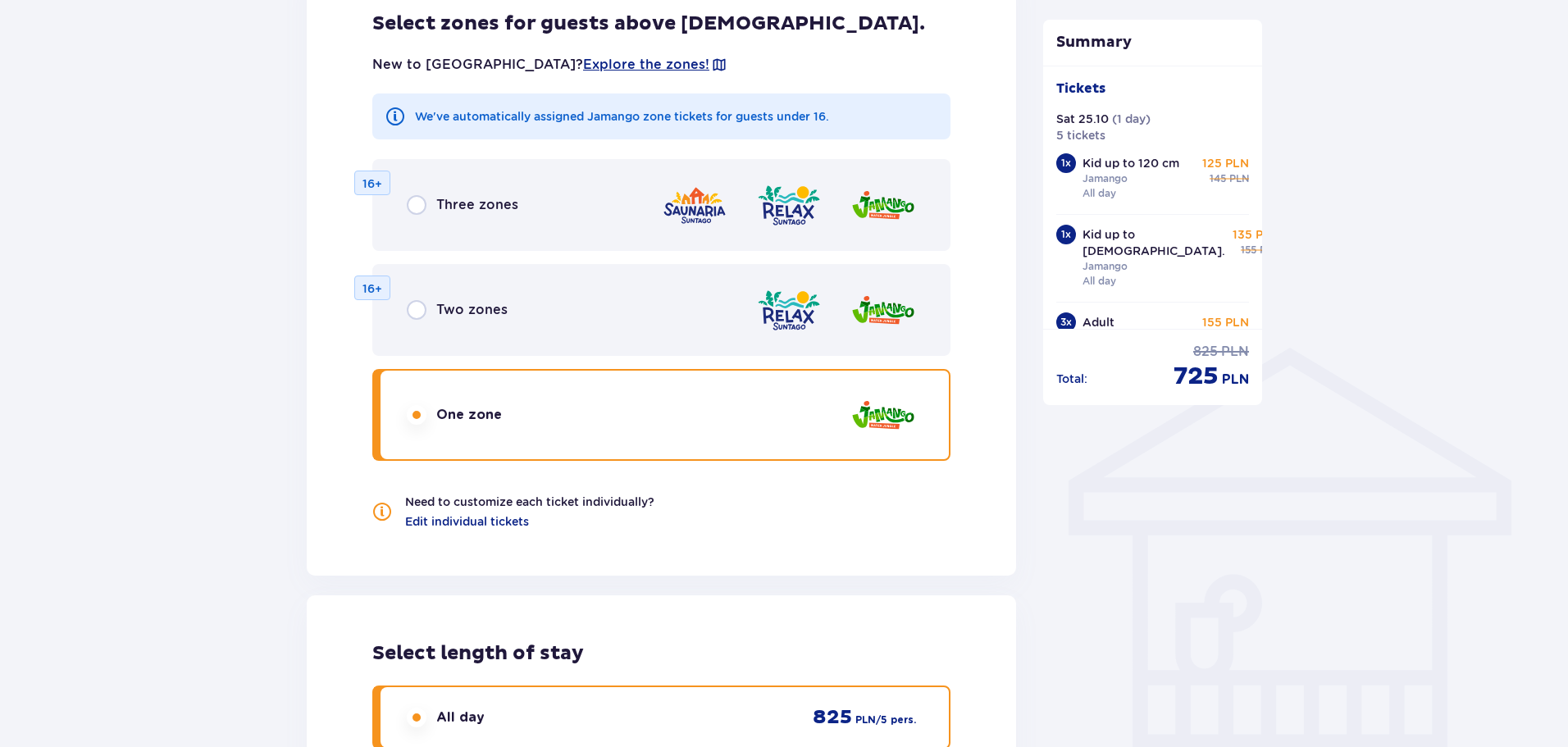
scroll to position [1394, 0]
